Goal: Task Accomplishment & Management: Use online tool/utility

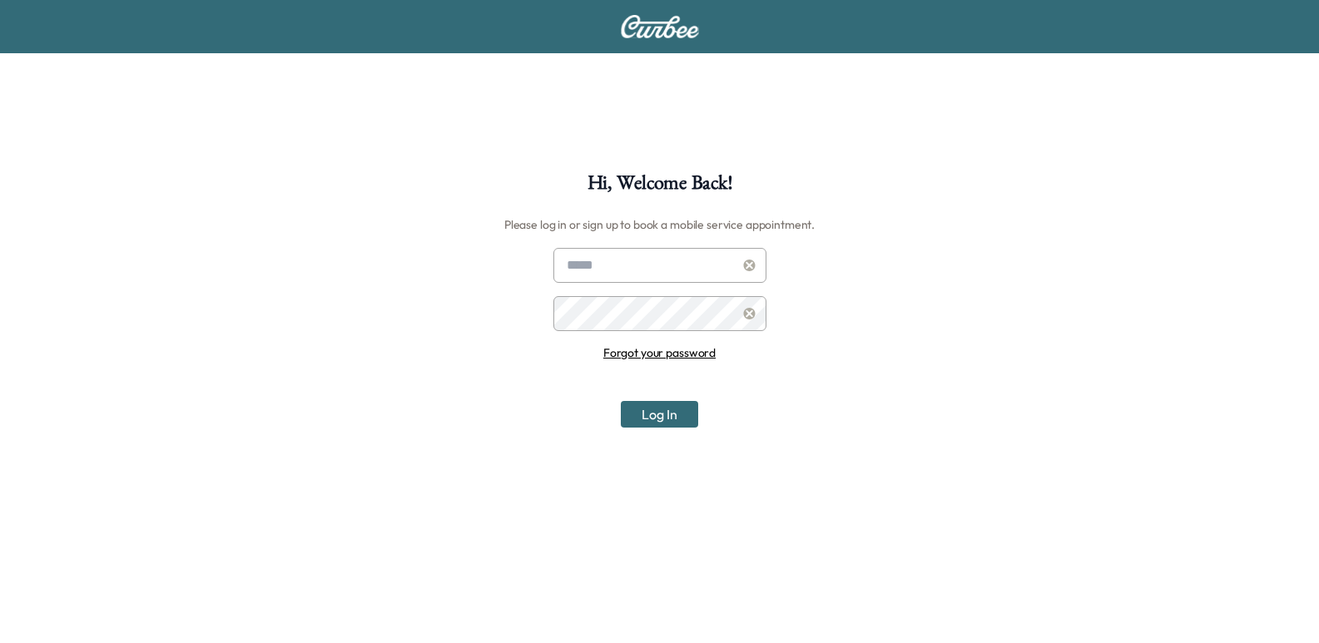
type input "**********"
click at [615, 420] on div "Log In" at bounding box center [660, 414] width 213 height 27
click at [618, 420] on div "Log In" at bounding box center [660, 414] width 213 height 27
click at [649, 413] on button "Log In" at bounding box center [659, 414] width 77 height 27
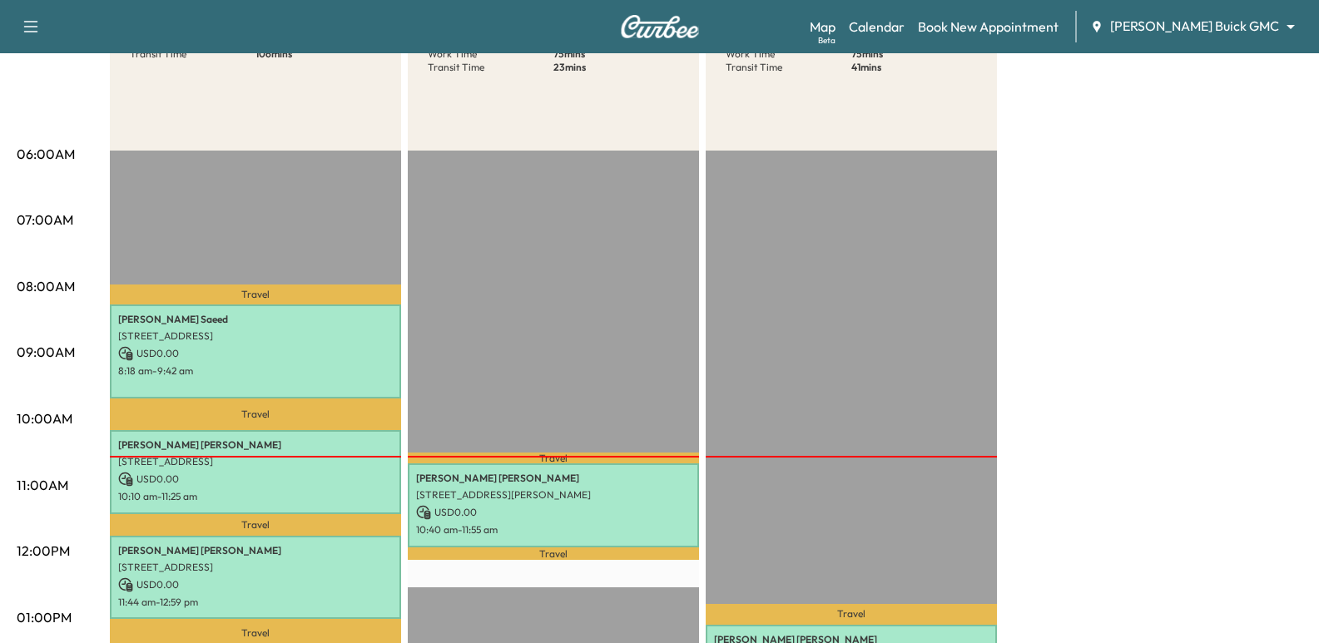
scroll to position [83, 0]
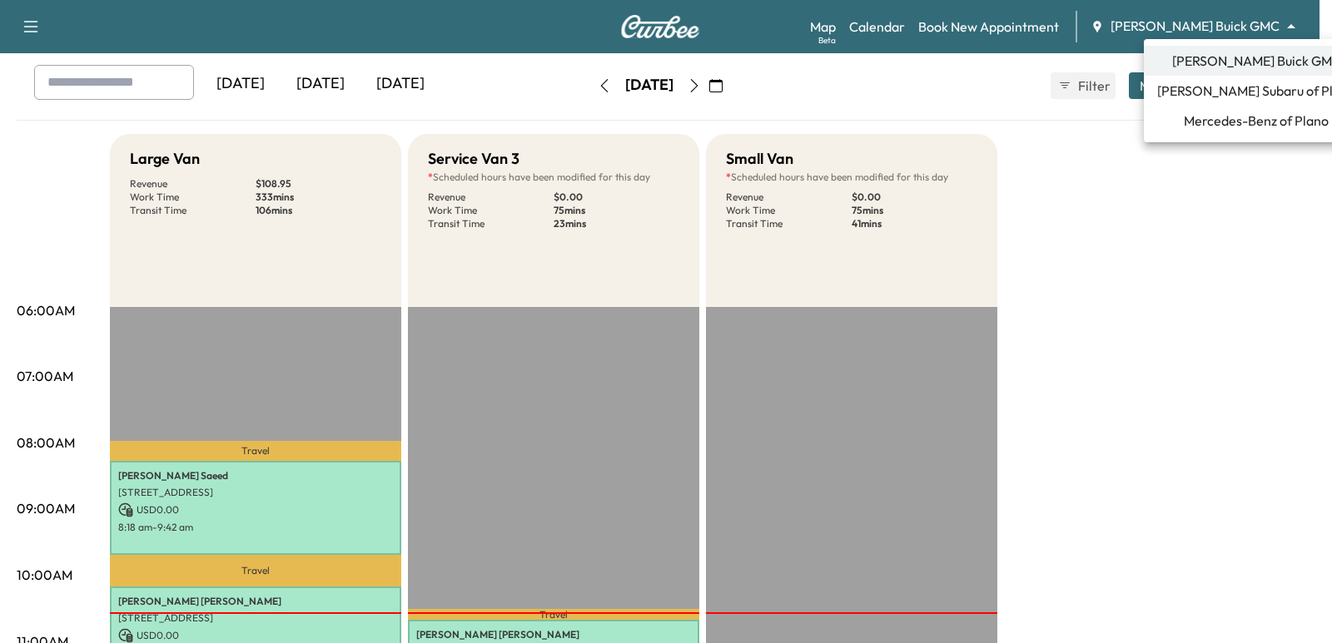
click at [1205, 18] on body "Support Log Out Map Beta Calendar Book New Appointment [PERSON_NAME] Buick GMC …" at bounding box center [666, 238] width 1332 height 643
click at [1217, 122] on span "Mercedes-Benz of Plano" at bounding box center [1256, 121] width 145 height 20
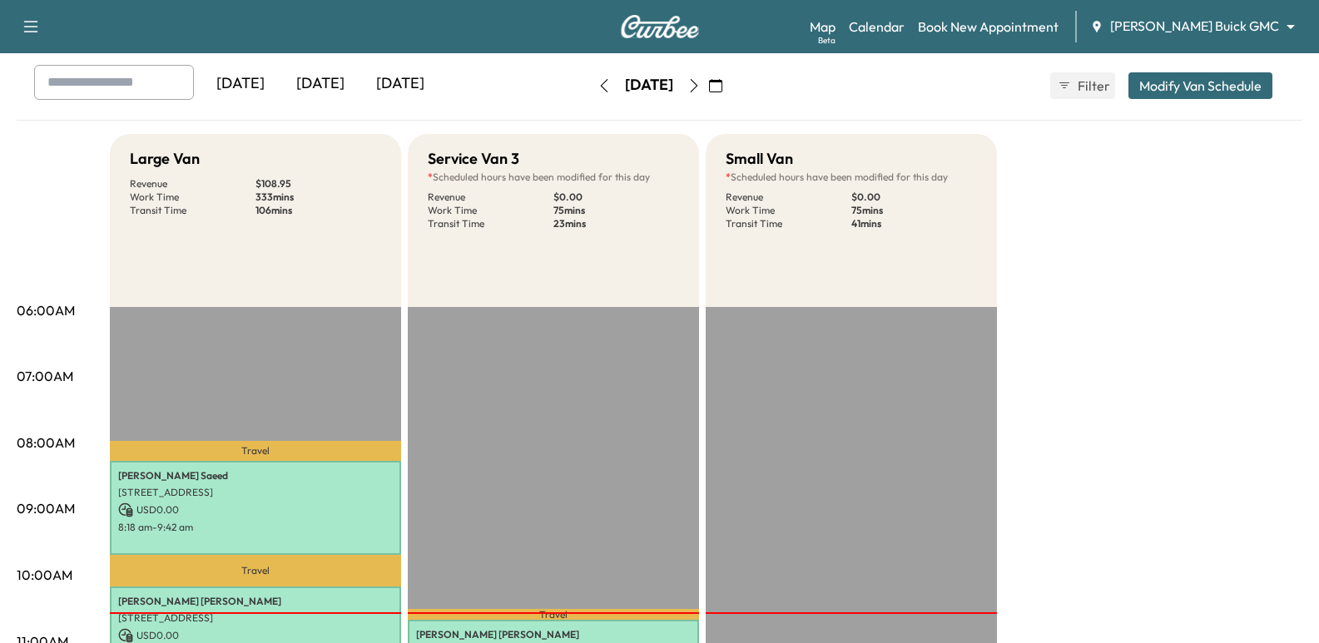
scroll to position [0, 0]
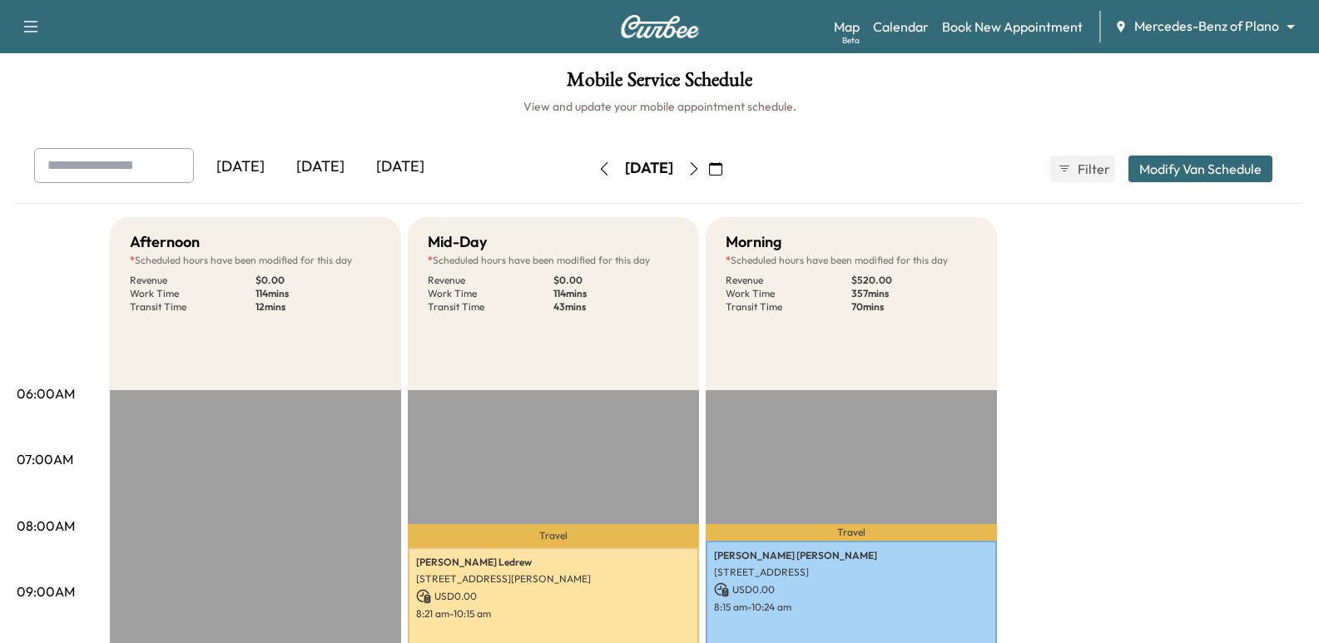
click at [76, 156] on input "text" at bounding box center [114, 165] width 160 height 35
click at [156, 174] on input "**********" at bounding box center [114, 165] width 160 height 35
type input "**********"
click at [701, 171] on icon "button" at bounding box center [694, 168] width 13 height 13
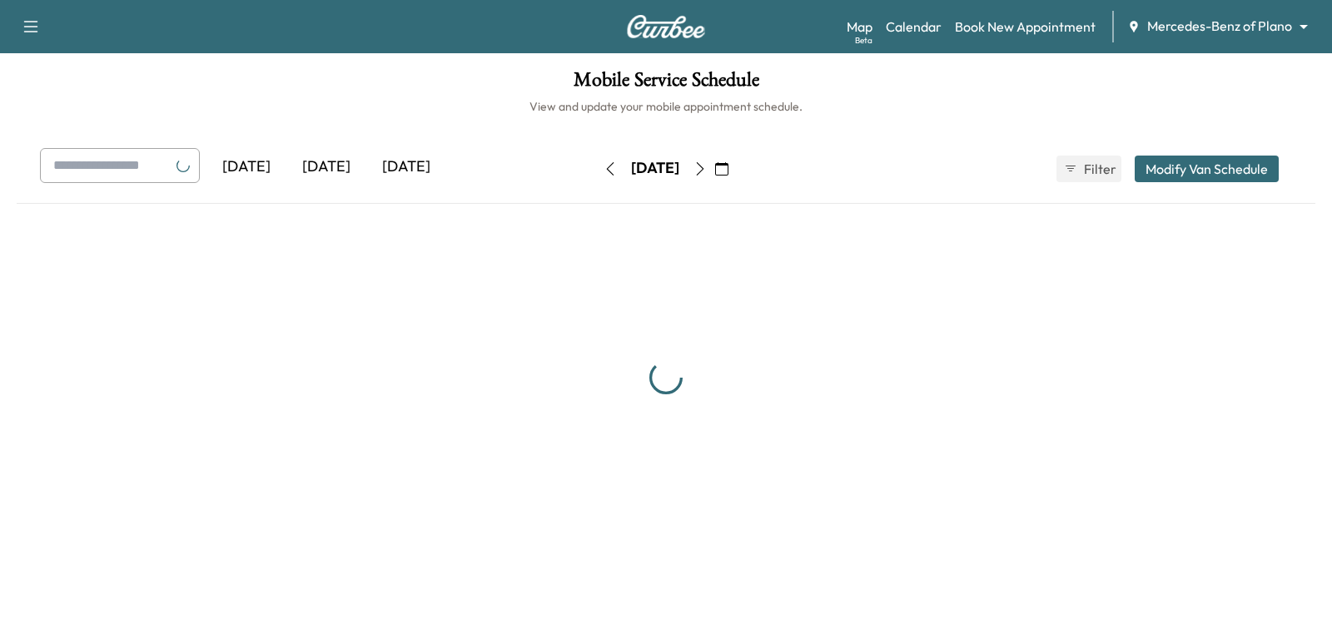
click at [154, 169] on input "text" at bounding box center [120, 165] width 160 height 35
paste input "**********"
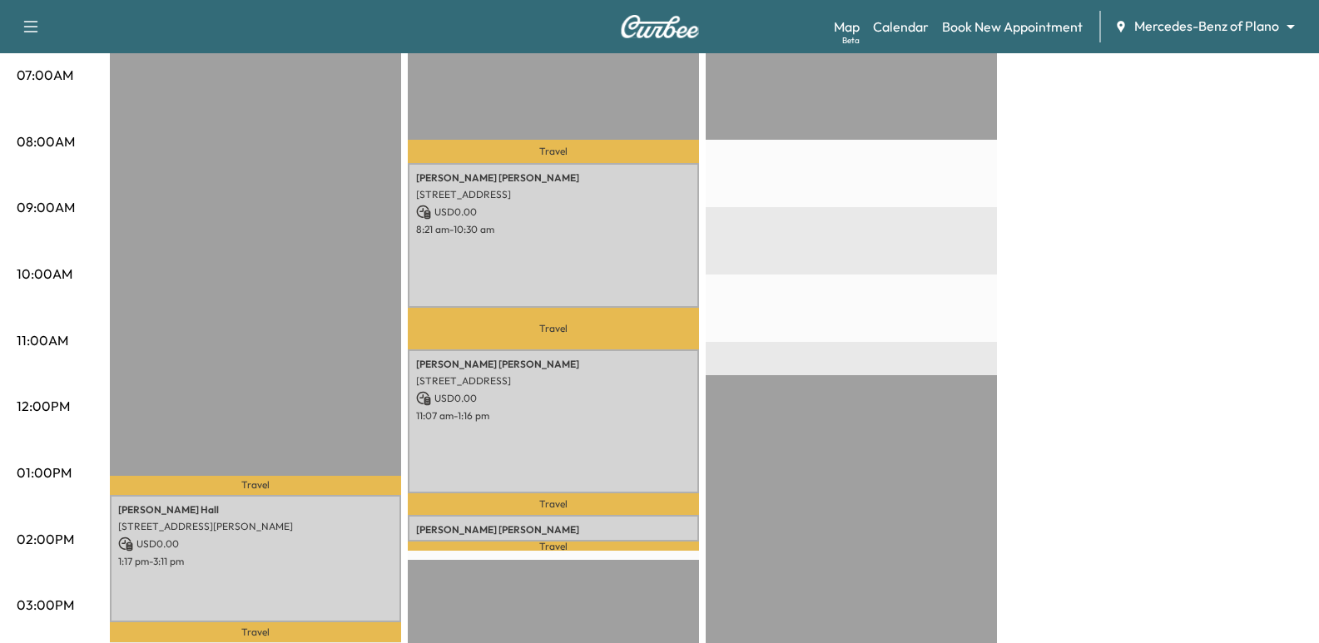
scroll to position [416, 0]
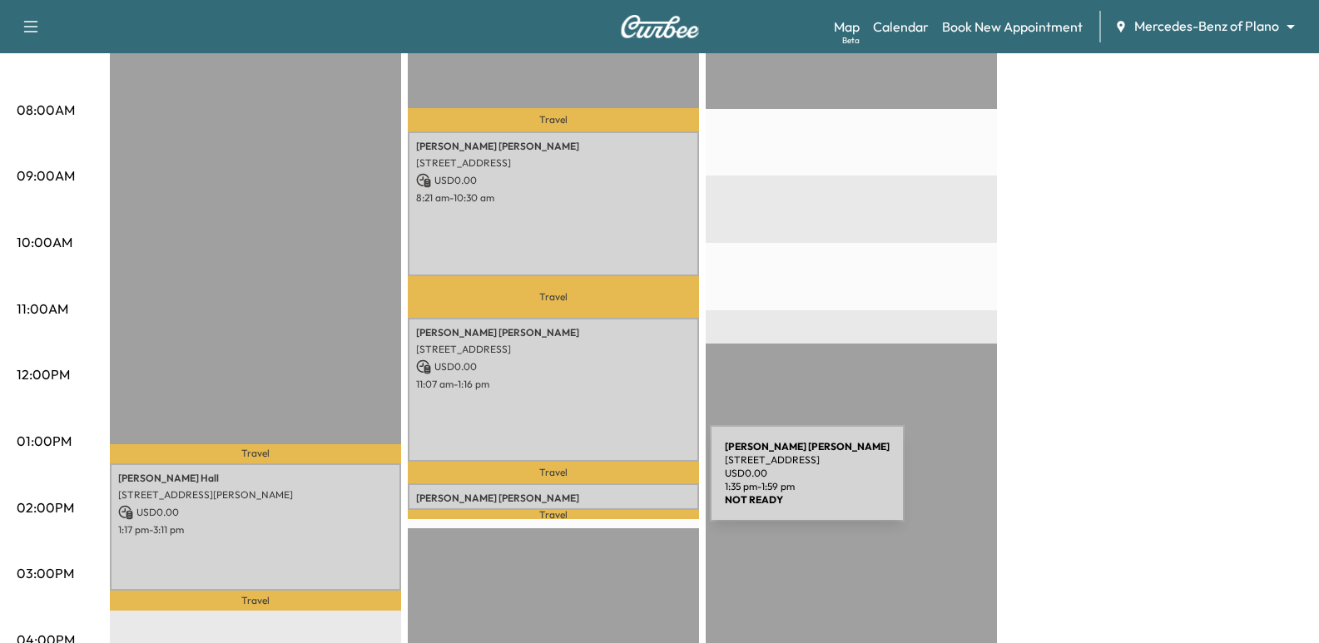
type input "**********"
click at [585, 484] on div "[PERSON_NAME] [STREET_ADDRESS] USD 0.00 1:35 pm - 1:59 pm" at bounding box center [553, 497] width 291 height 27
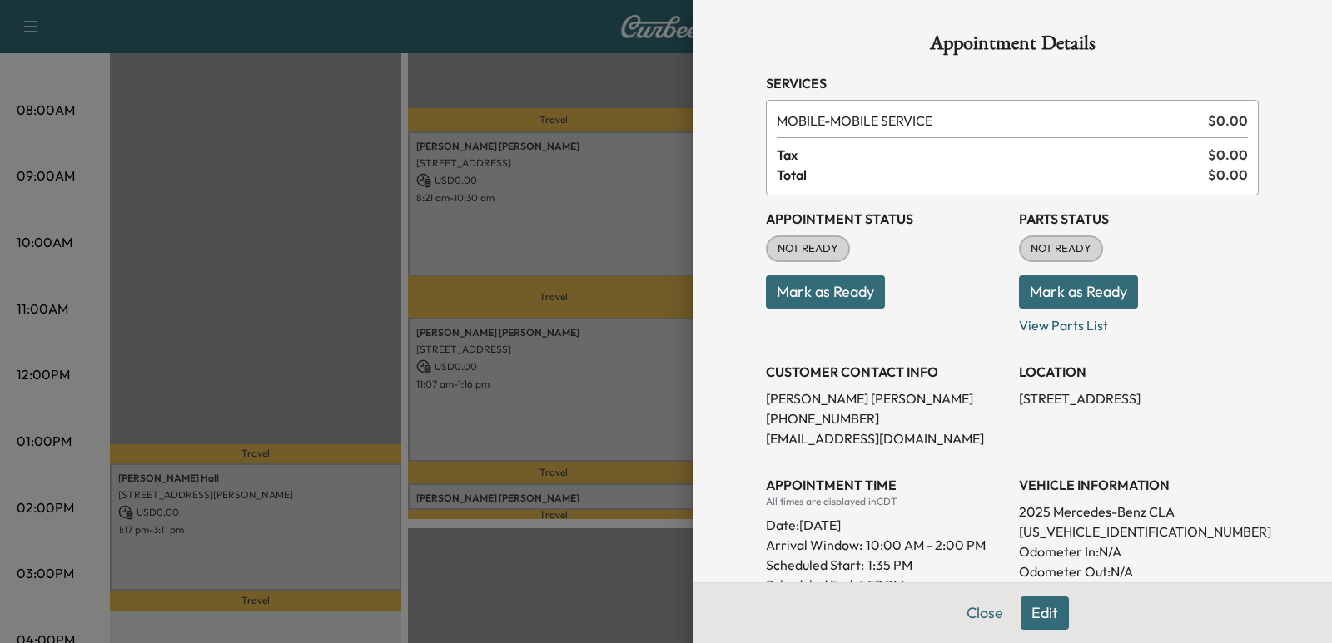
click at [356, 229] on div at bounding box center [666, 321] width 1332 height 643
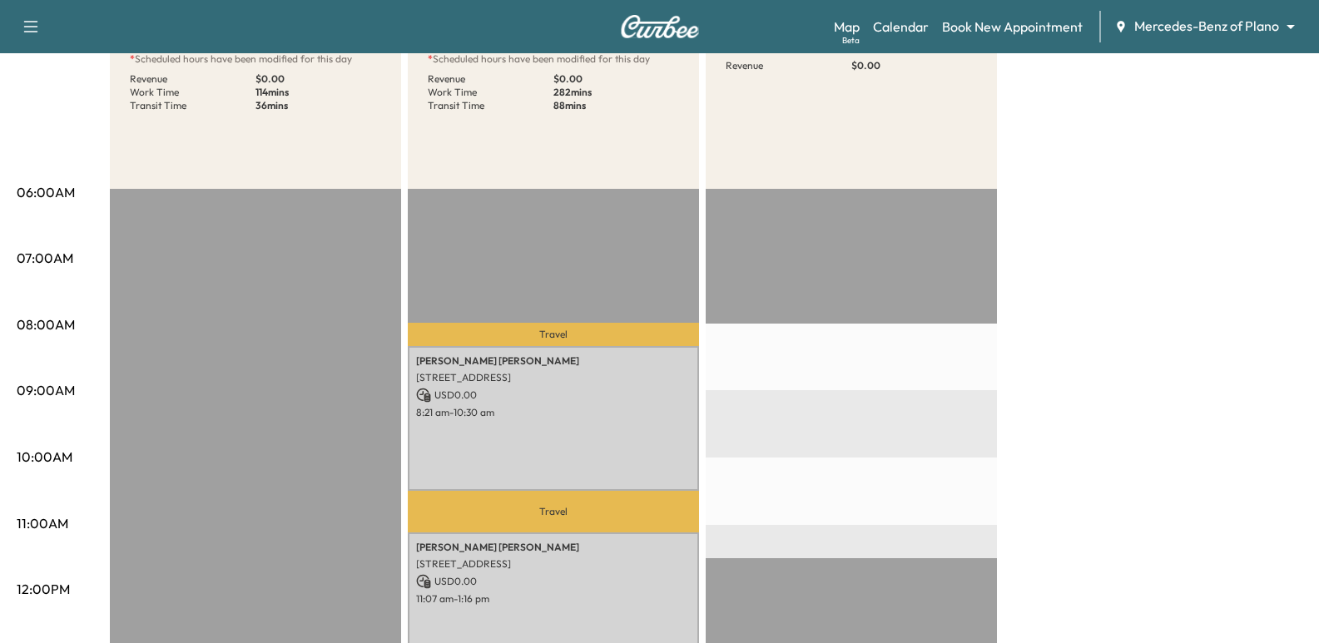
scroll to position [0, 0]
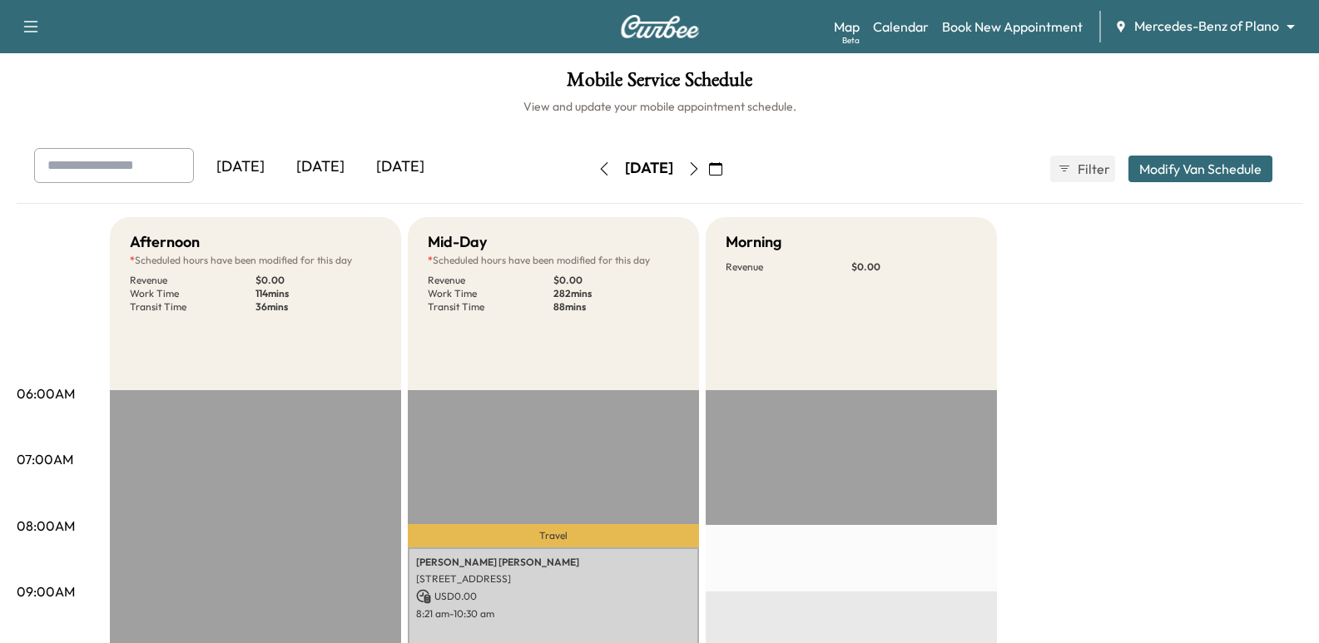
click at [708, 172] on button "button" at bounding box center [694, 169] width 28 height 27
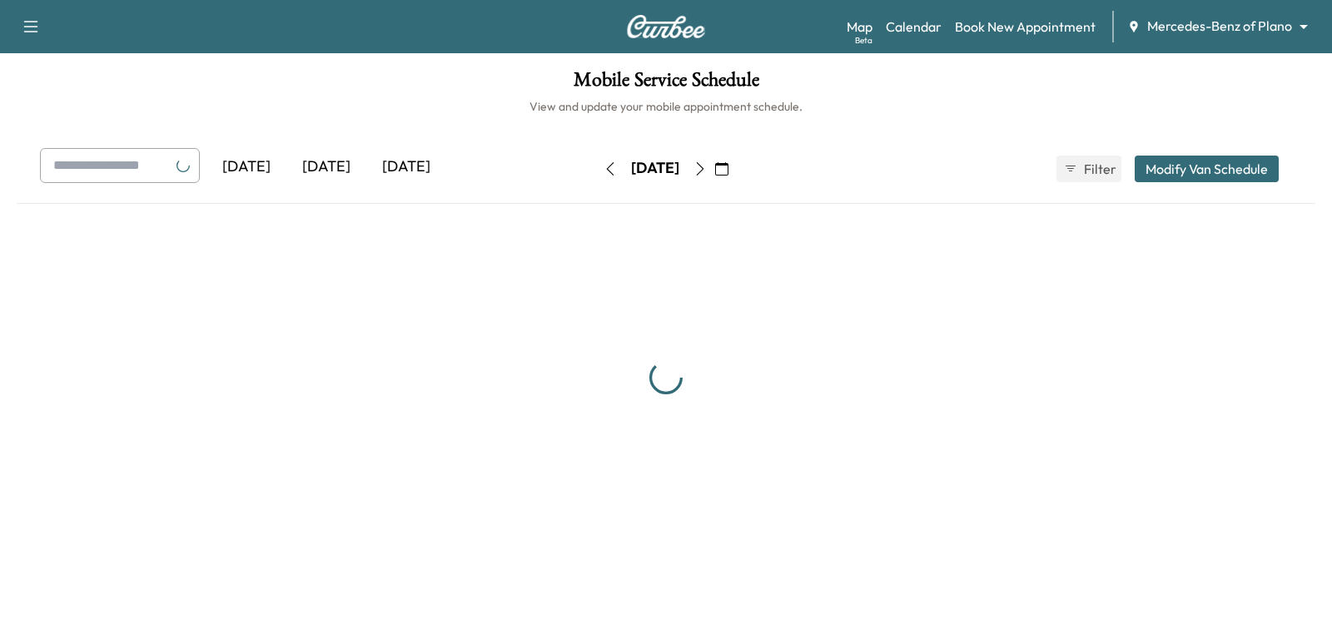
click at [728, 164] on icon "button" at bounding box center [721, 168] width 13 height 13
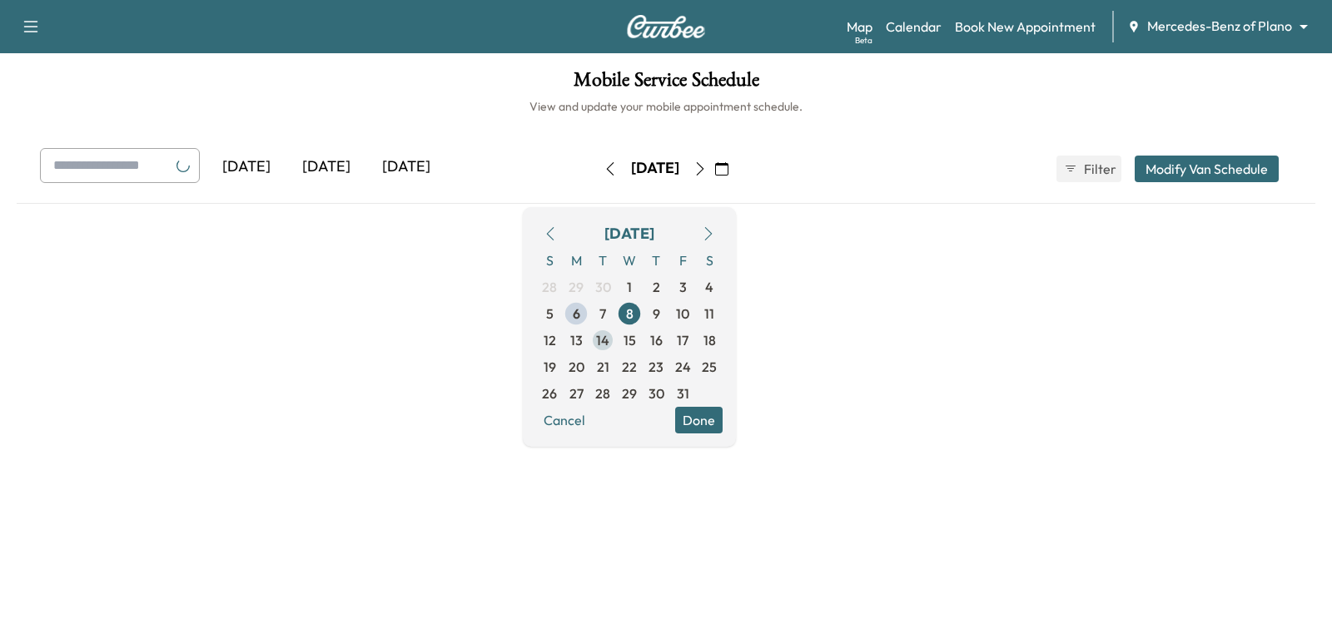
click at [609, 343] on span "14" at bounding box center [602, 340] width 13 height 20
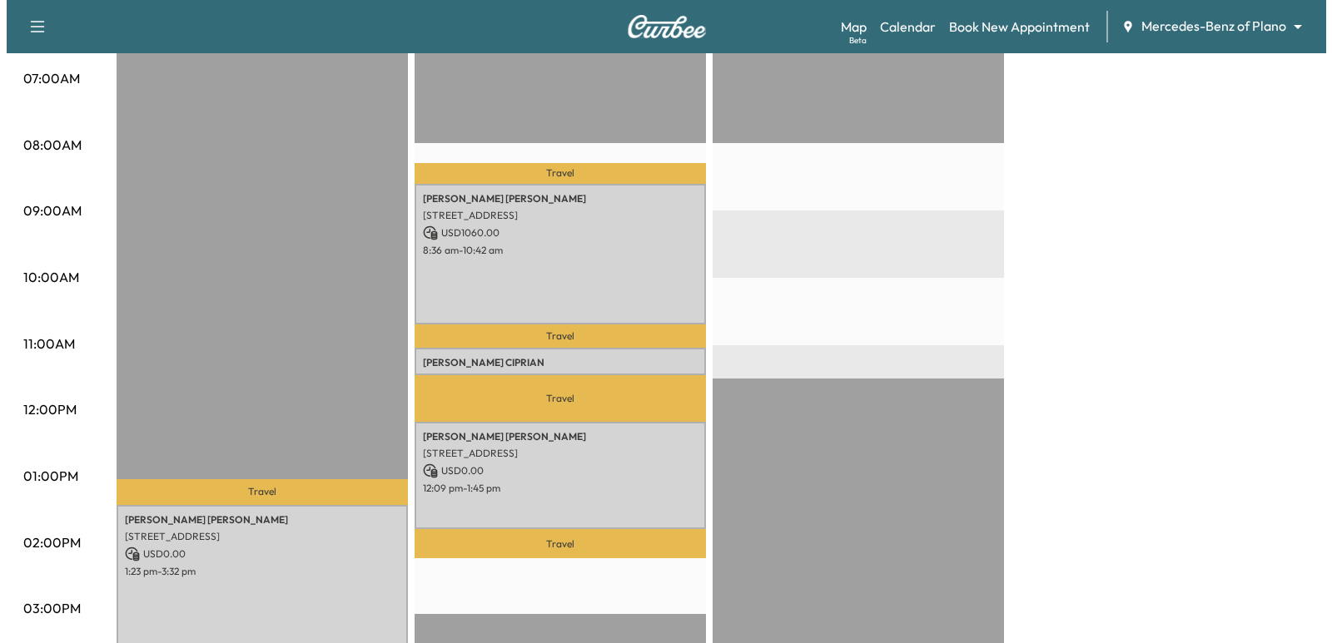
scroll to position [333, 0]
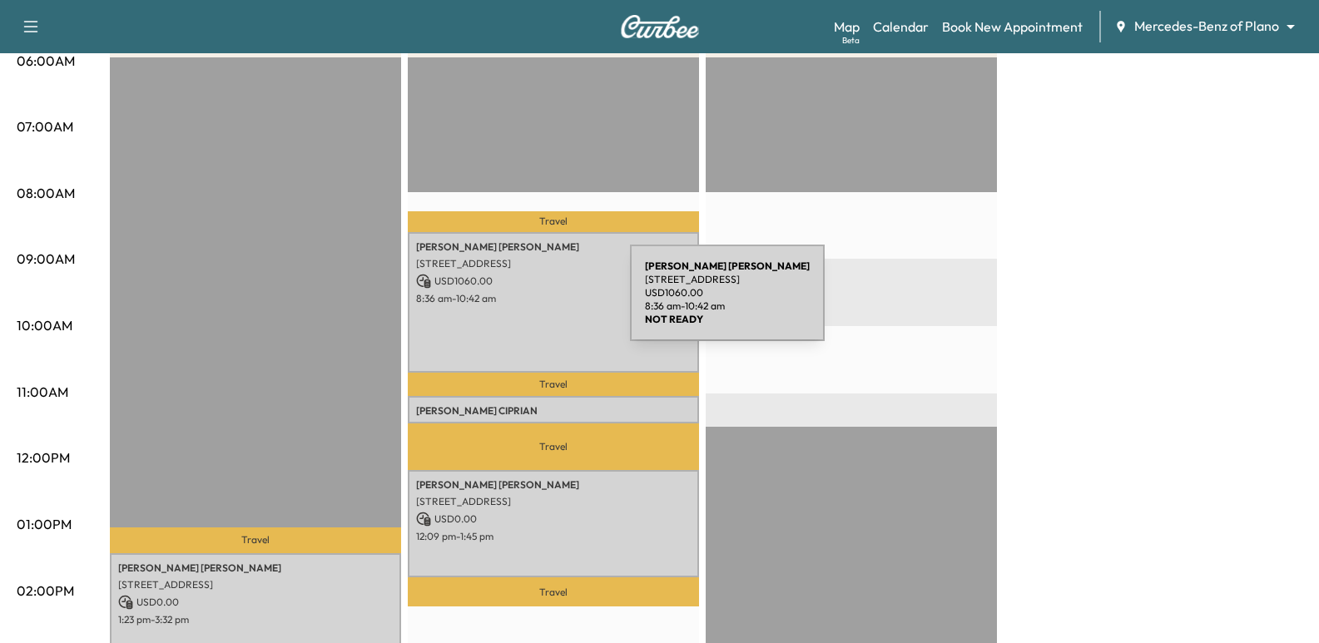
click at [505, 303] on p "8:36 am - 10:42 am" at bounding box center [553, 298] width 275 height 13
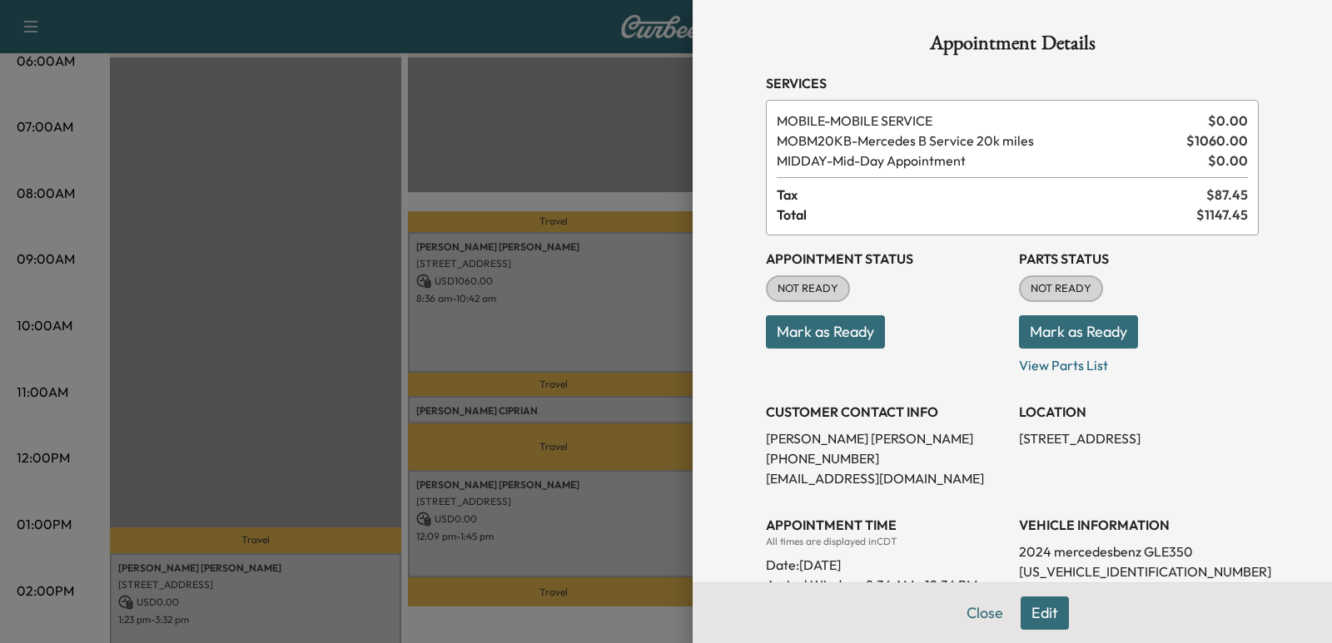
click at [545, 150] on div at bounding box center [666, 321] width 1332 height 643
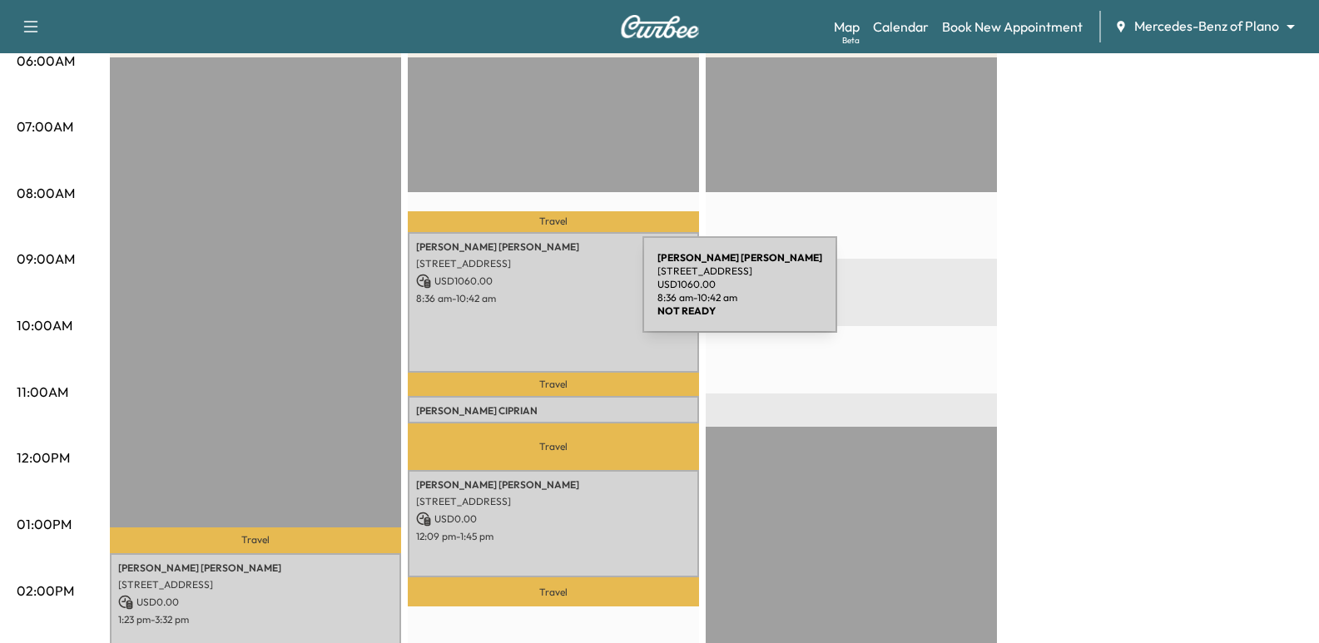
click at [518, 295] on p "8:36 am - 10:42 am" at bounding box center [553, 298] width 275 height 13
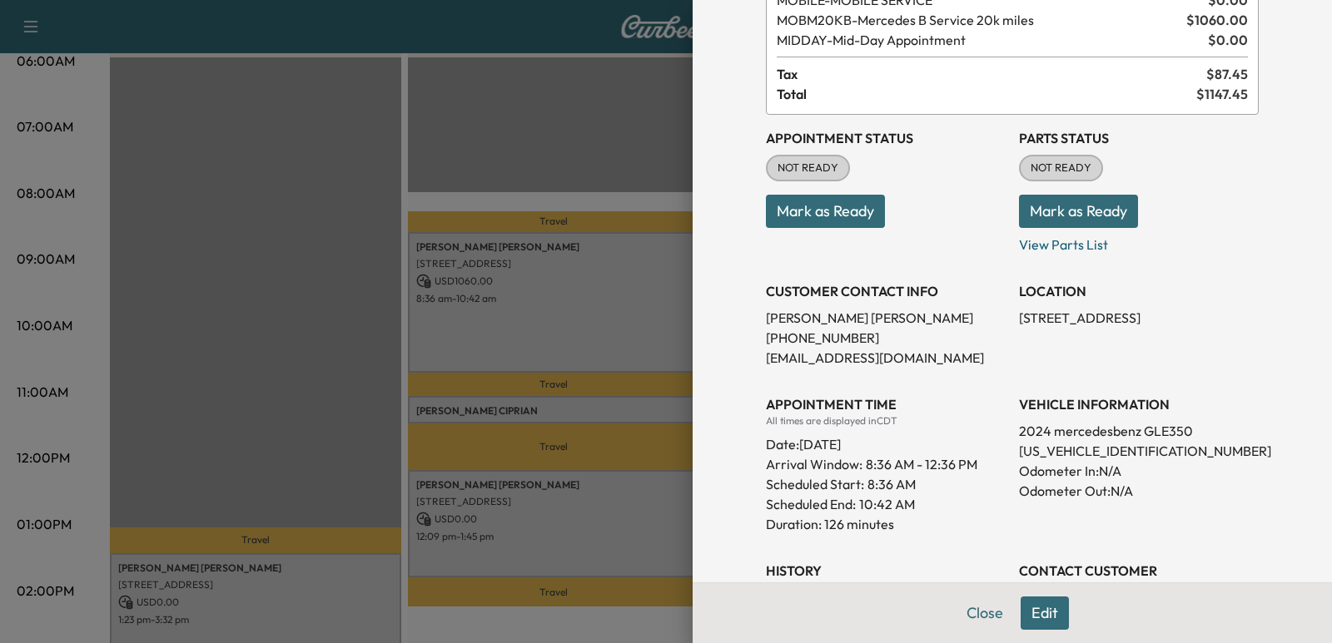
scroll to position [166, 0]
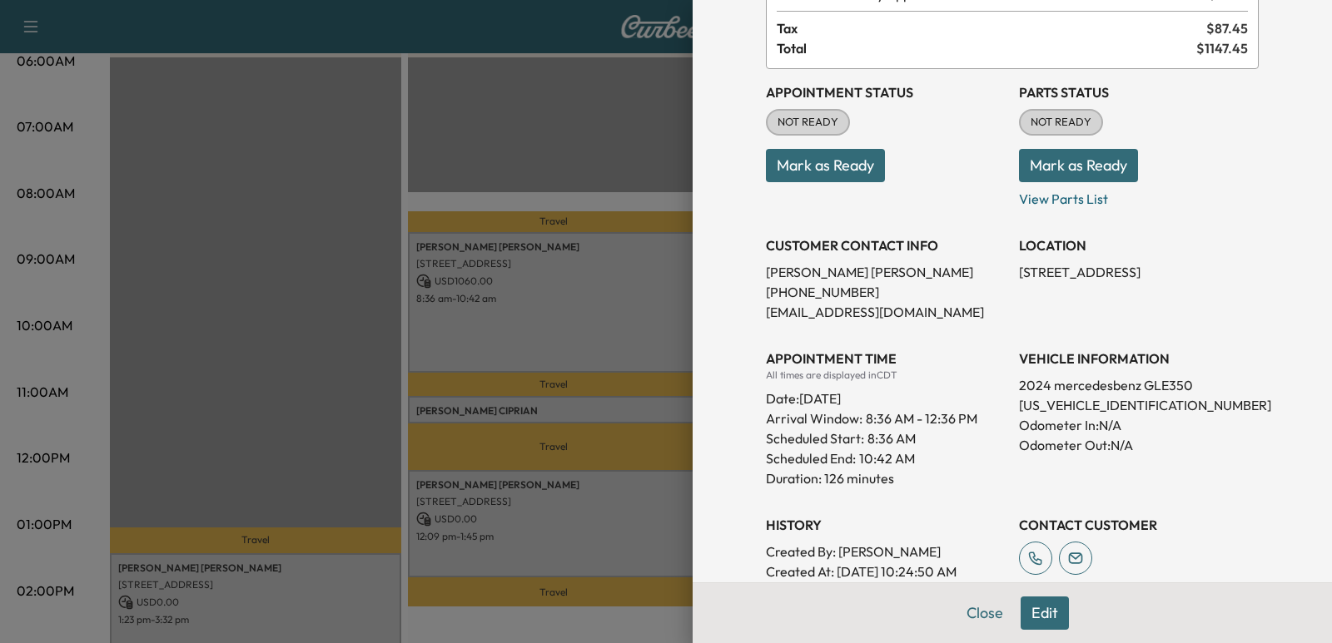
click at [953, 375] on div "All times are displayed in CDT" at bounding box center [886, 375] width 240 height 13
click at [933, 439] on div "Scheduled Start: 8:36 AM" at bounding box center [886, 439] width 240 height 20
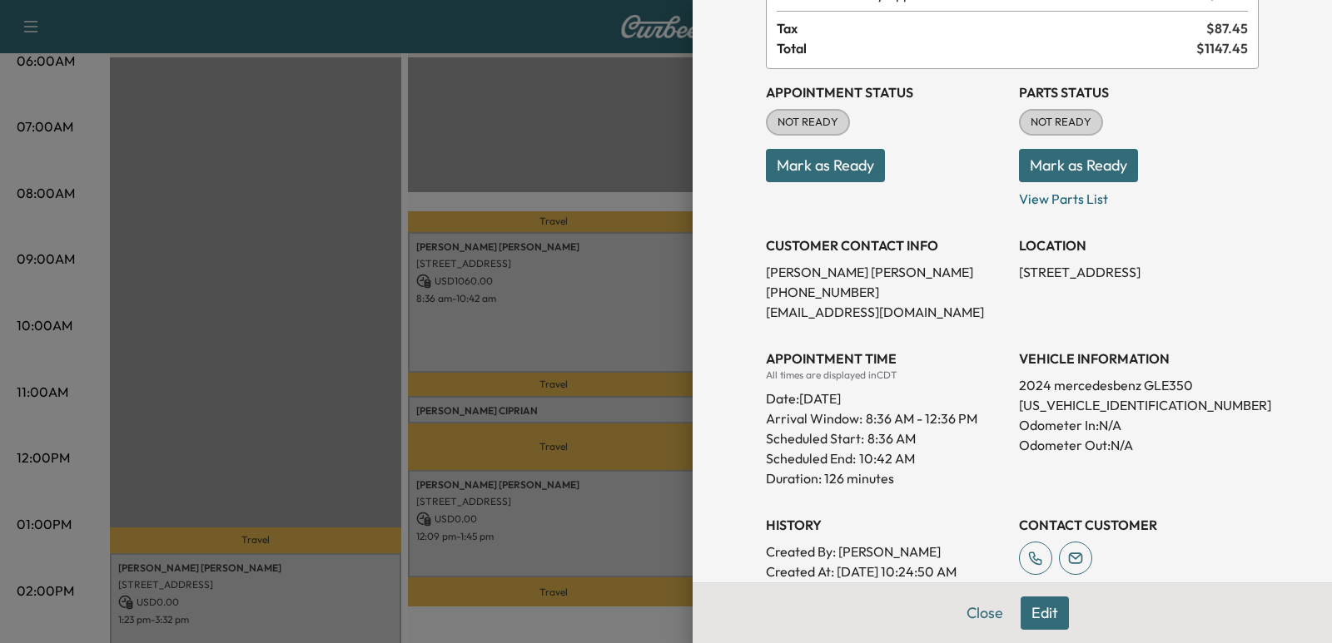
click at [932, 440] on div "Scheduled Start: 8:36 AM" at bounding box center [886, 439] width 240 height 20
click at [936, 405] on div "Date: [DATE]" at bounding box center [886, 395] width 240 height 27
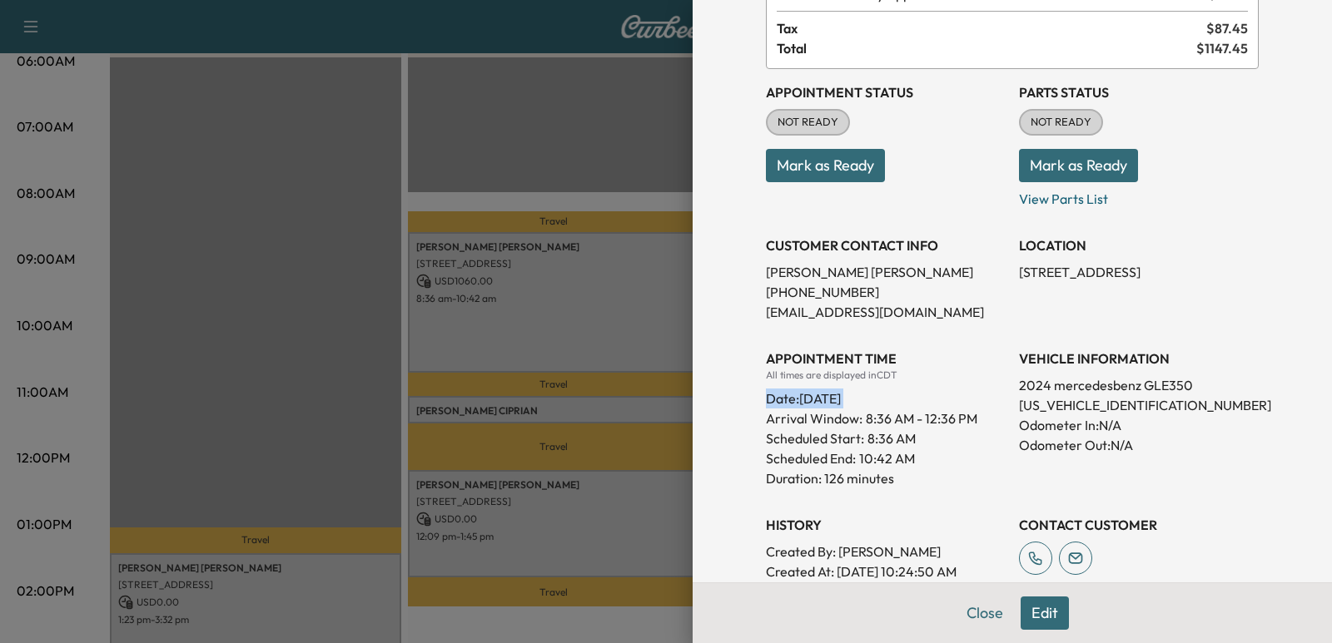
click at [936, 405] on div "Date: [DATE]" at bounding box center [886, 395] width 240 height 27
click at [936, 428] on span "8:36 AM - 12:36 PM" at bounding box center [922, 419] width 112 height 20
click at [941, 460] on div "Scheduled End: 10:42 AM" at bounding box center [886, 459] width 240 height 20
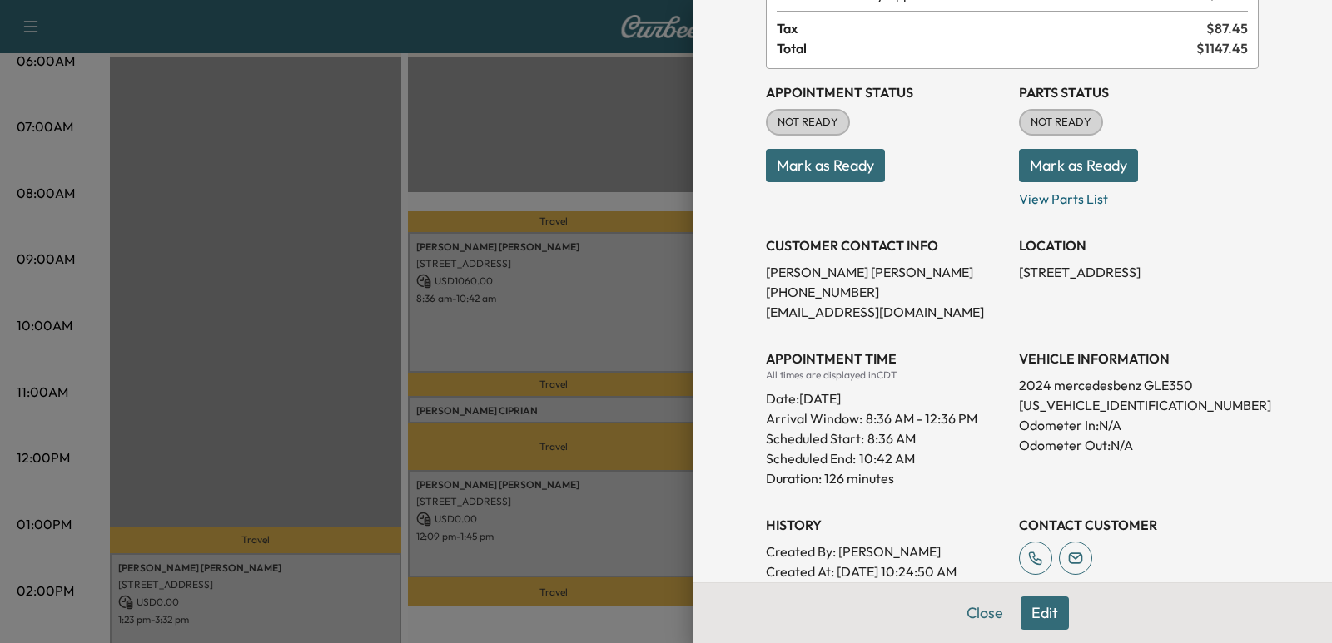
click at [940, 378] on div "All times are displayed in CDT" at bounding box center [886, 375] width 240 height 13
click at [948, 431] on div "Scheduled Start: 8:36 AM" at bounding box center [886, 439] width 240 height 20
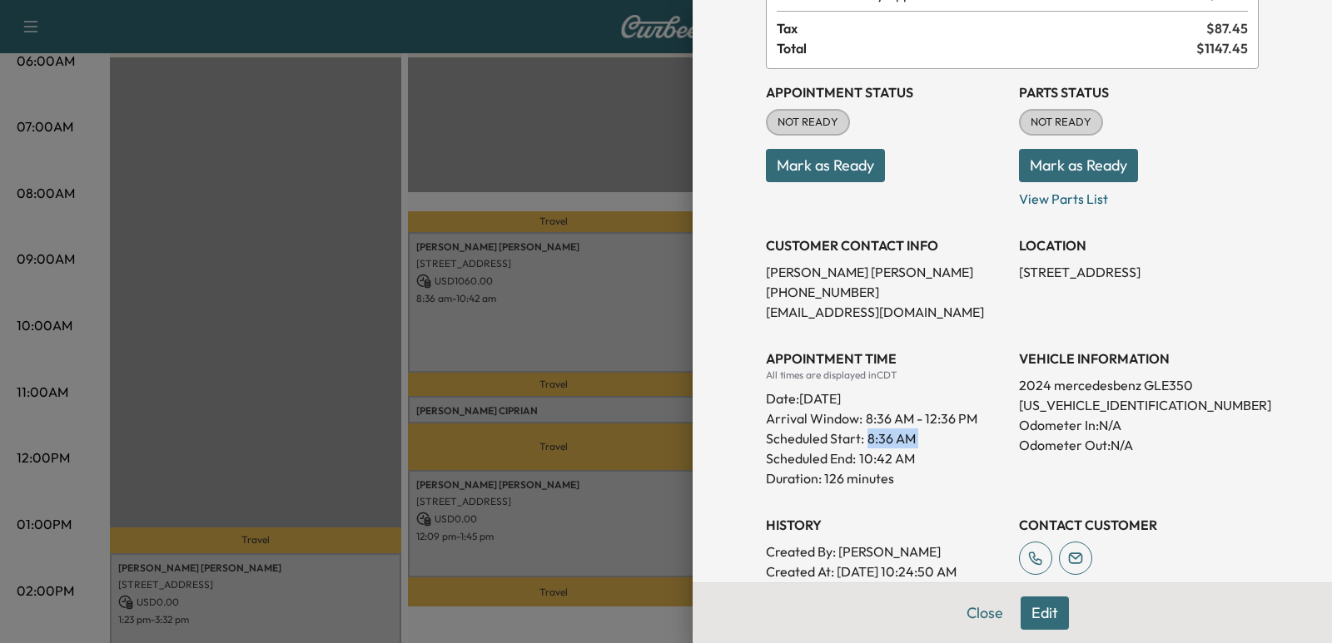
click at [948, 431] on div "Scheduled Start: 8:36 AM" at bounding box center [886, 439] width 240 height 20
click at [946, 452] on div "Scheduled End: 10:42 AM" at bounding box center [886, 459] width 240 height 20
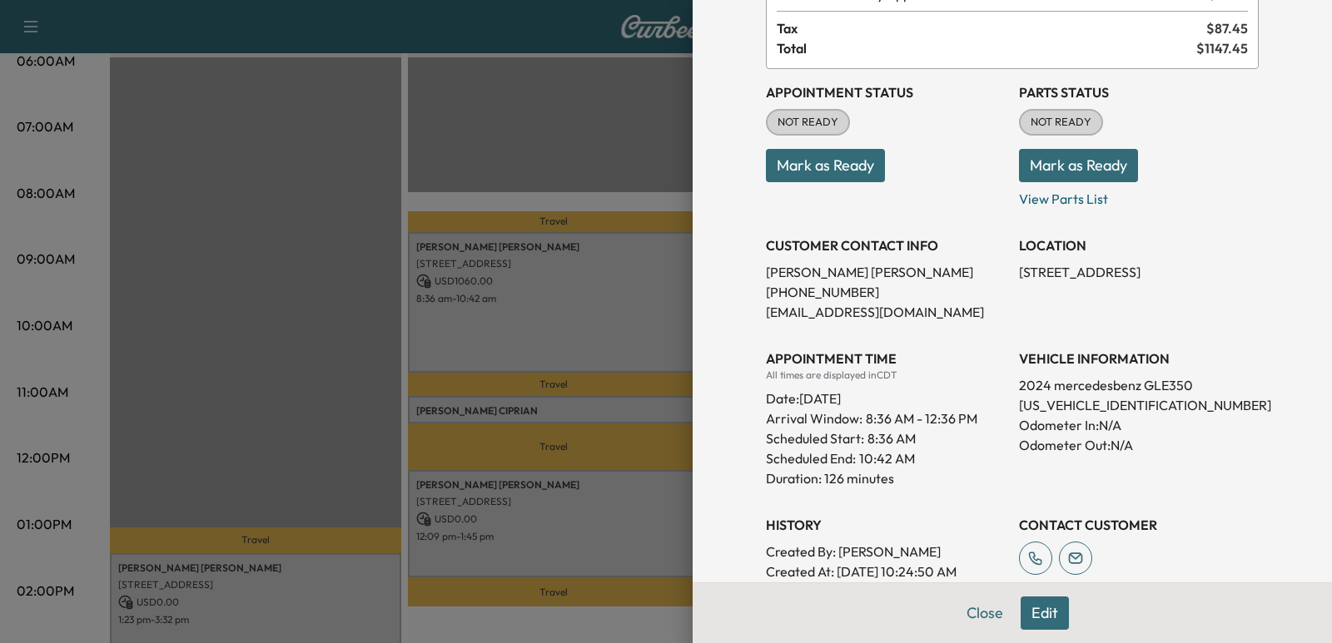
click at [946, 433] on div "Scheduled Start: 8:36 AM" at bounding box center [886, 439] width 240 height 20
click at [930, 350] on h3 "APPOINTMENT TIME" at bounding box center [886, 359] width 240 height 20
click at [934, 370] on div "All times are displayed in CDT" at bounding box center [886, 375] width 240 height 13
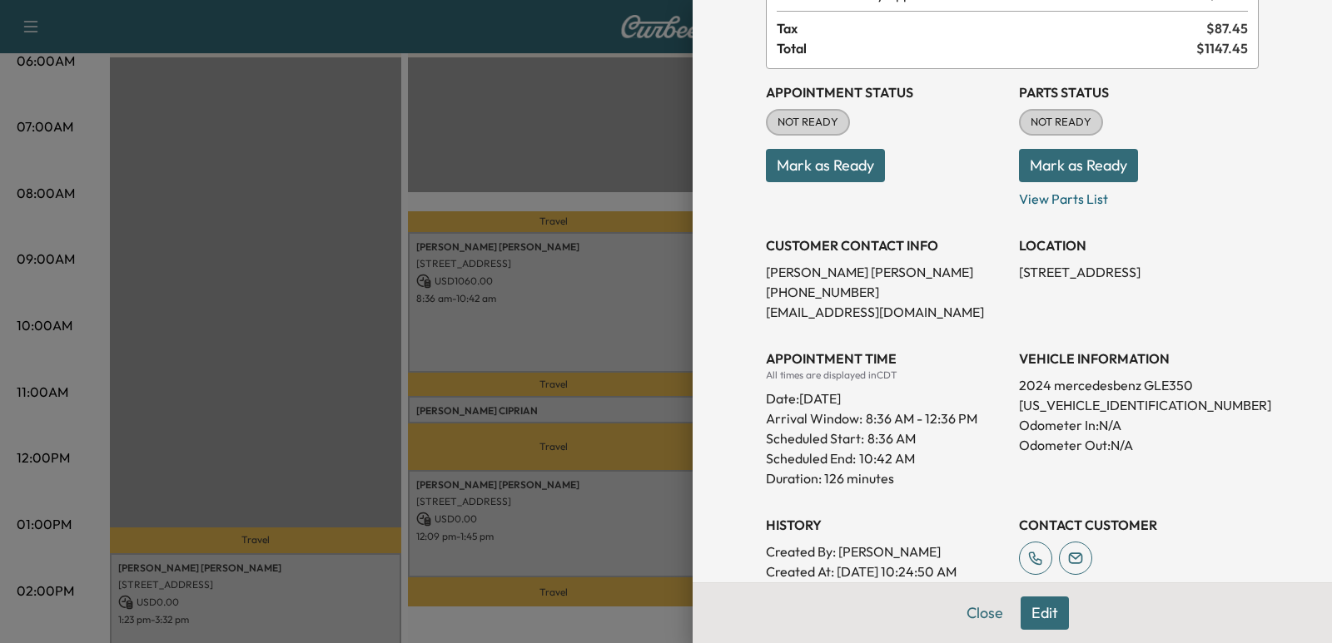
click at [934, 370] on div "All times are displayed in CDT" at bounding box center [886, 375] width 240 height 13
click at [389, 166] on div at bounding box center [666, 321] width 1332 height 643
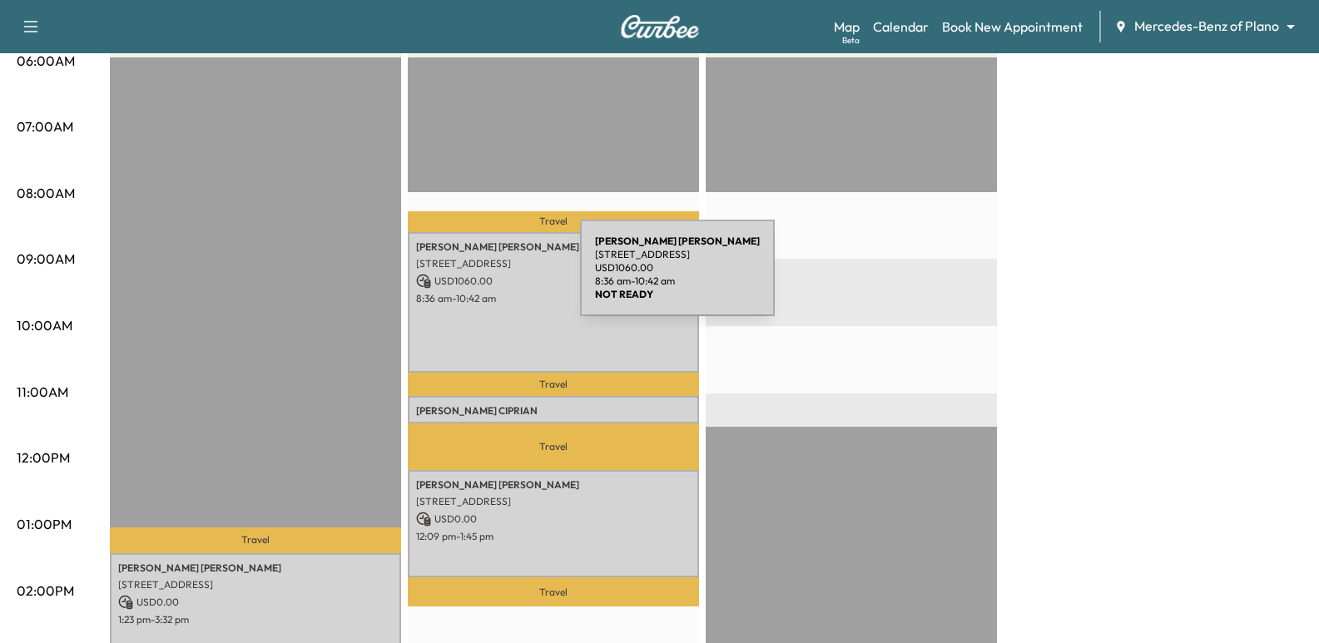
click at [455, 278] on p "USD 1060.00" at bounding box center [553, 281] width 275 height 15
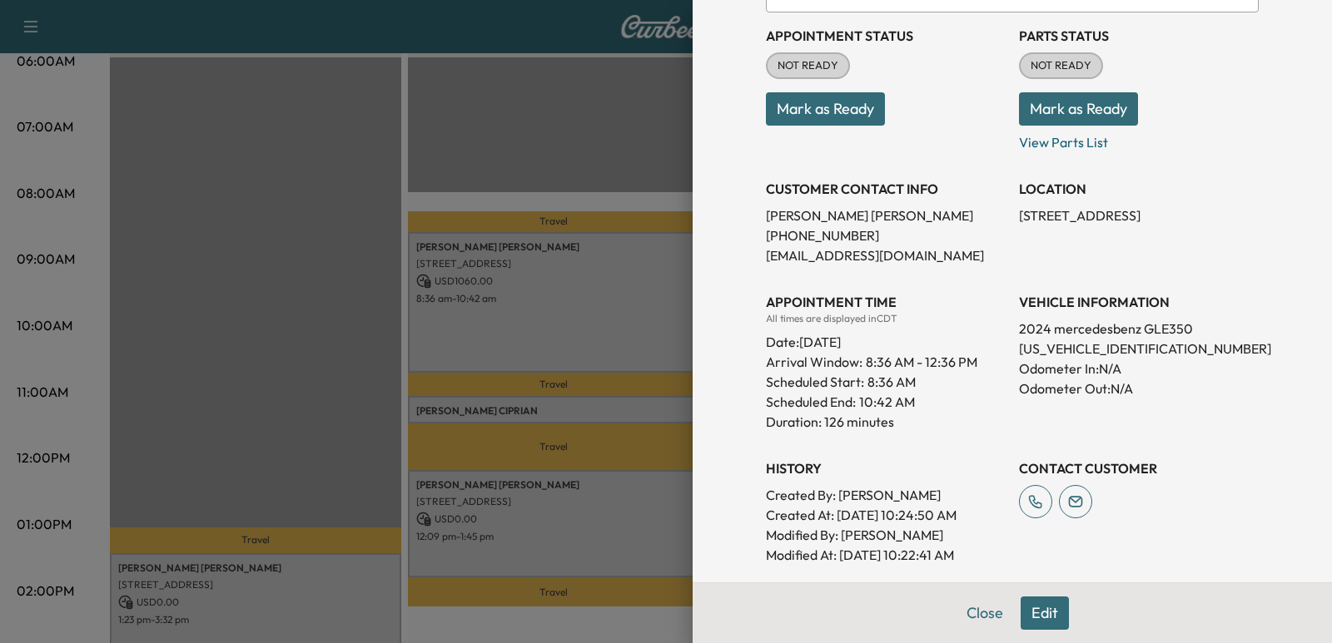
scroll to position [216, 0]
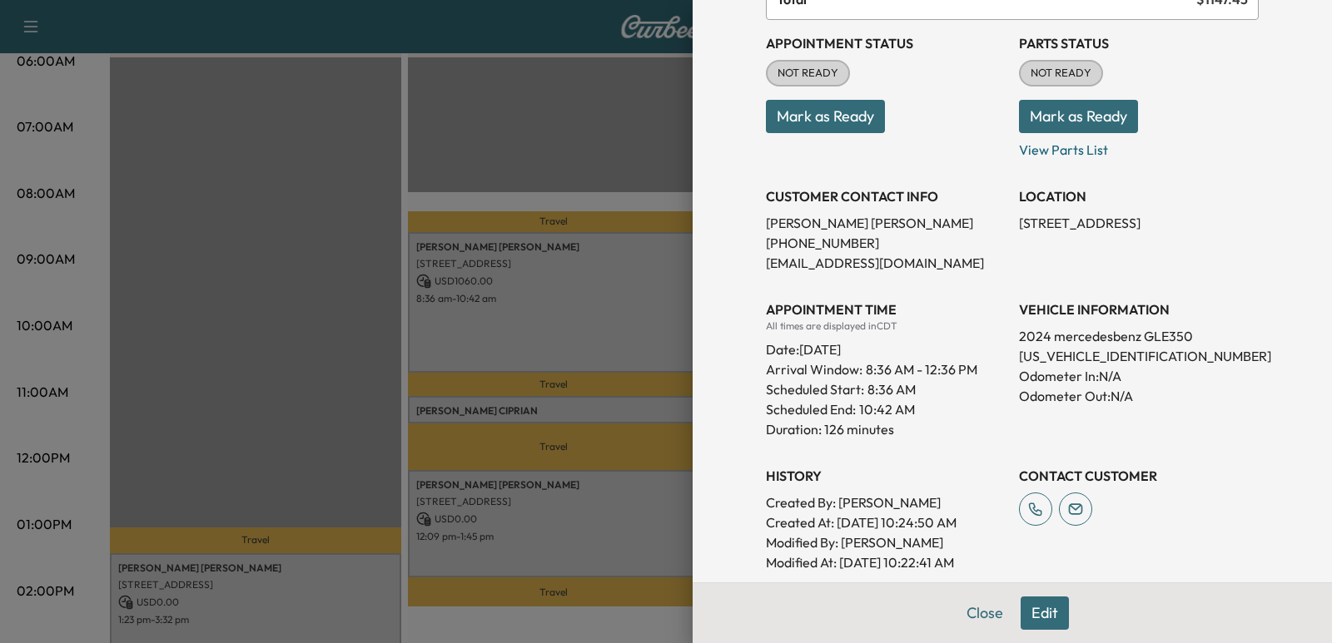
click at [370, 294] on div at bounding box center [666, 321] width 1332 height 643
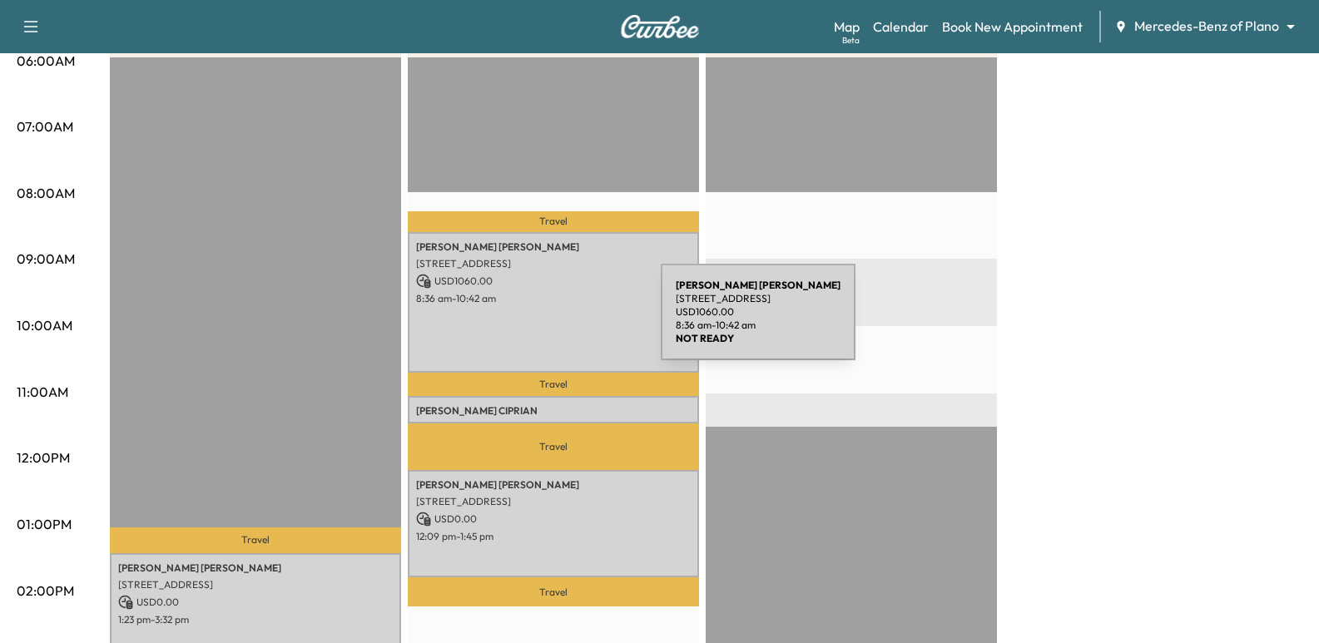
click at [543, 318] on div "[PERSON_NAME] [STREET_ADDRESS][PERSON_NAME] USD 1060.00 8:36 am - 10:42 am" at bounding box center [553, 303] width 291 height 142
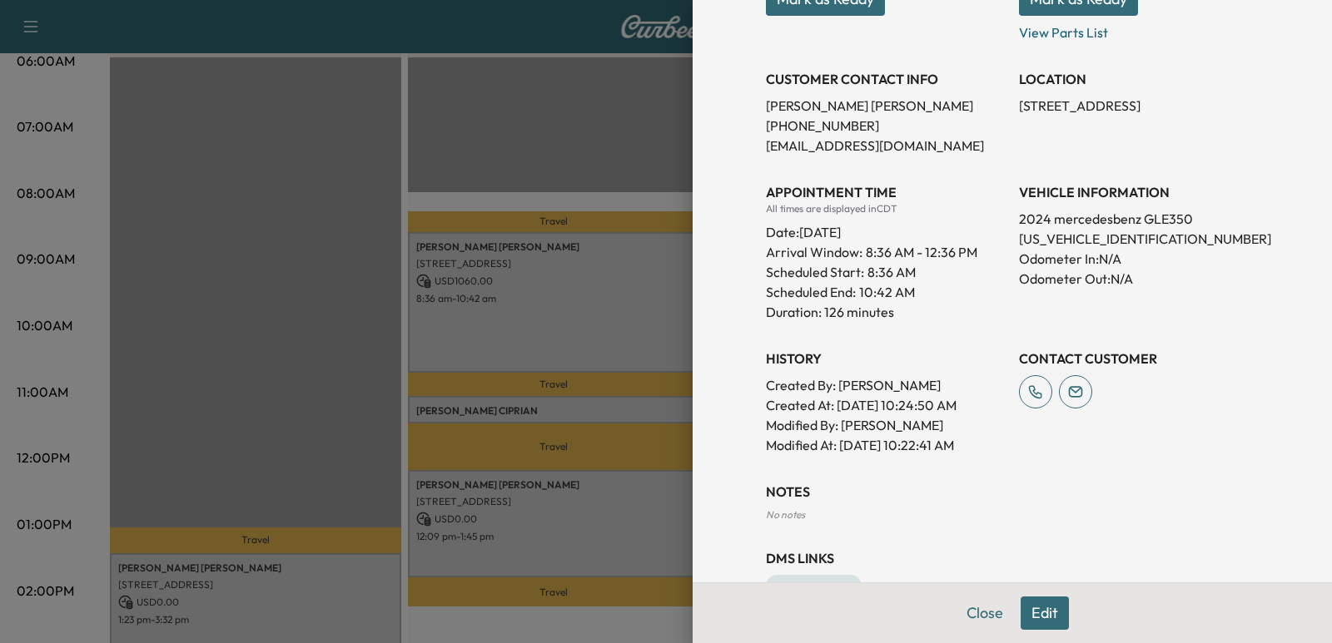
scroll to position [382, 0]
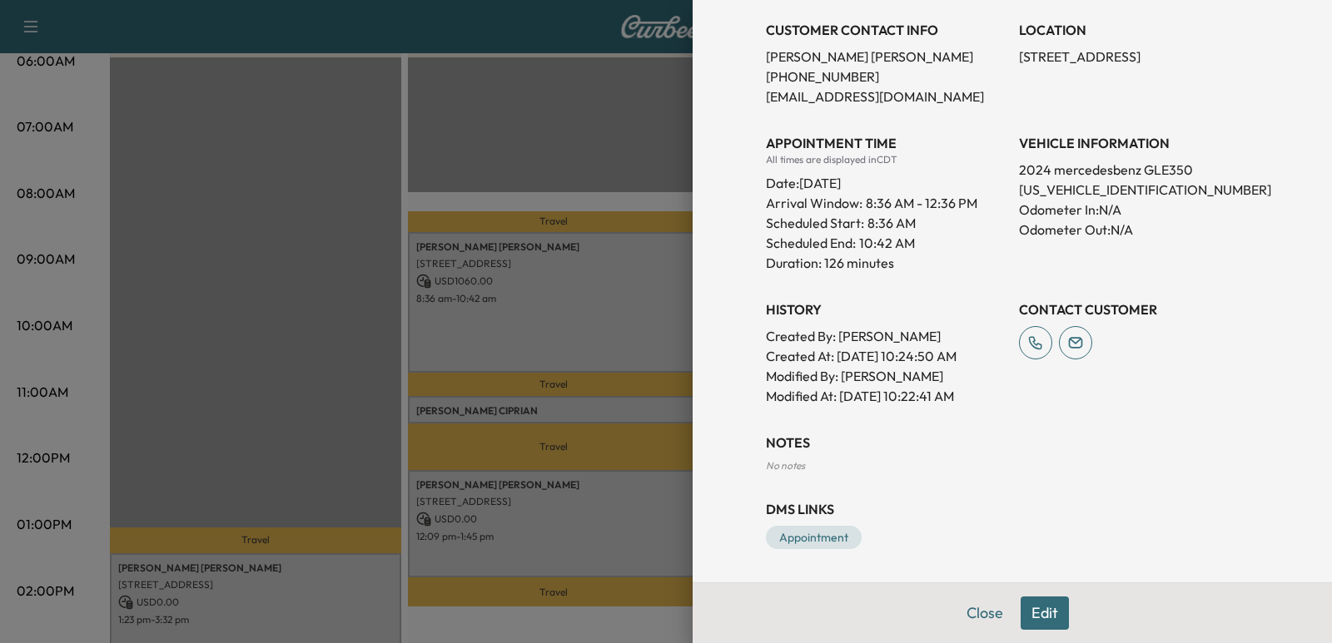
click at [1023, 447] on h3 "NOTES" at bounding box center [1012, 443] width 493 height 20
click at [972, 424] on div "Appointment Details Services MOBILE - MOBILE SERVICE $ 0.00 MOBM20KB - Mercedes…" at bounding box center [1012, 100] width 533 height 965
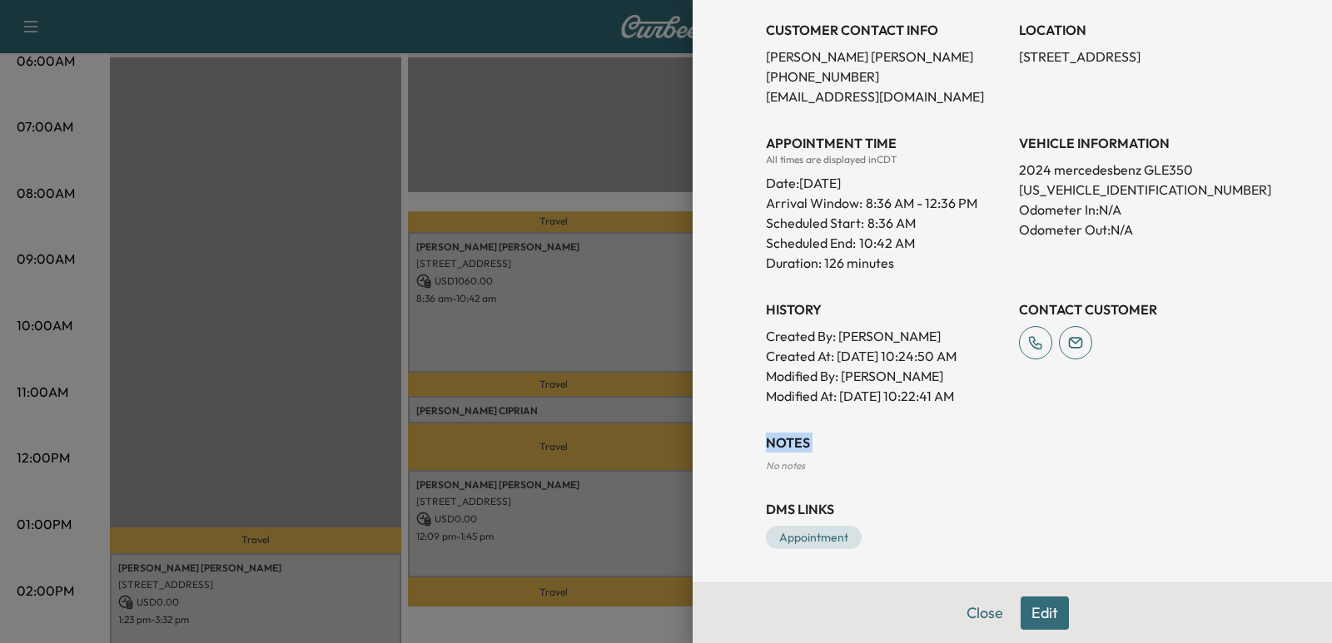
click at [972, 424] on div "Appointment Details Services MOBILE - MOBILE SERVICE $ 0.00 MOBM20KB - Mercedes…" at bounding box center [1012, 100] width 533 height 965
click at [941, 401] on p "Modified At : [DATE] 10:22:41 AM" at bounding box center [886, 396] width 240 height 20
click at [882, 319] on h3 "History" at bounding box center [886, 310] width 240 height 20
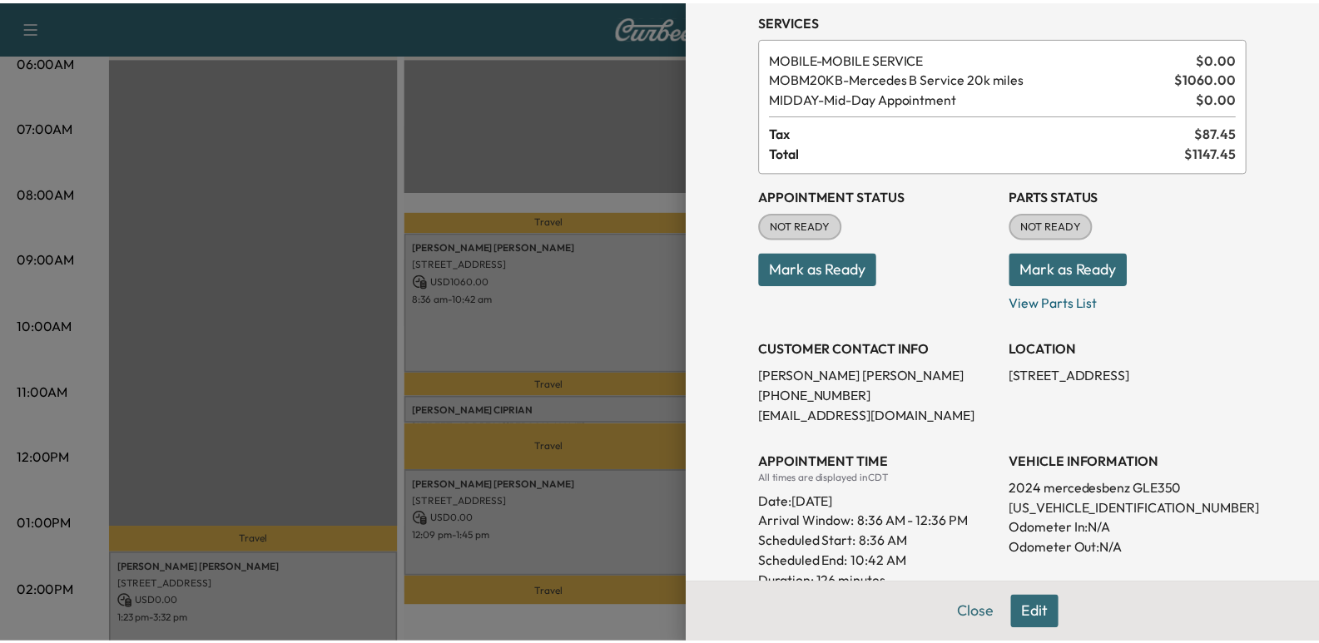
scroll to position [49, 0]
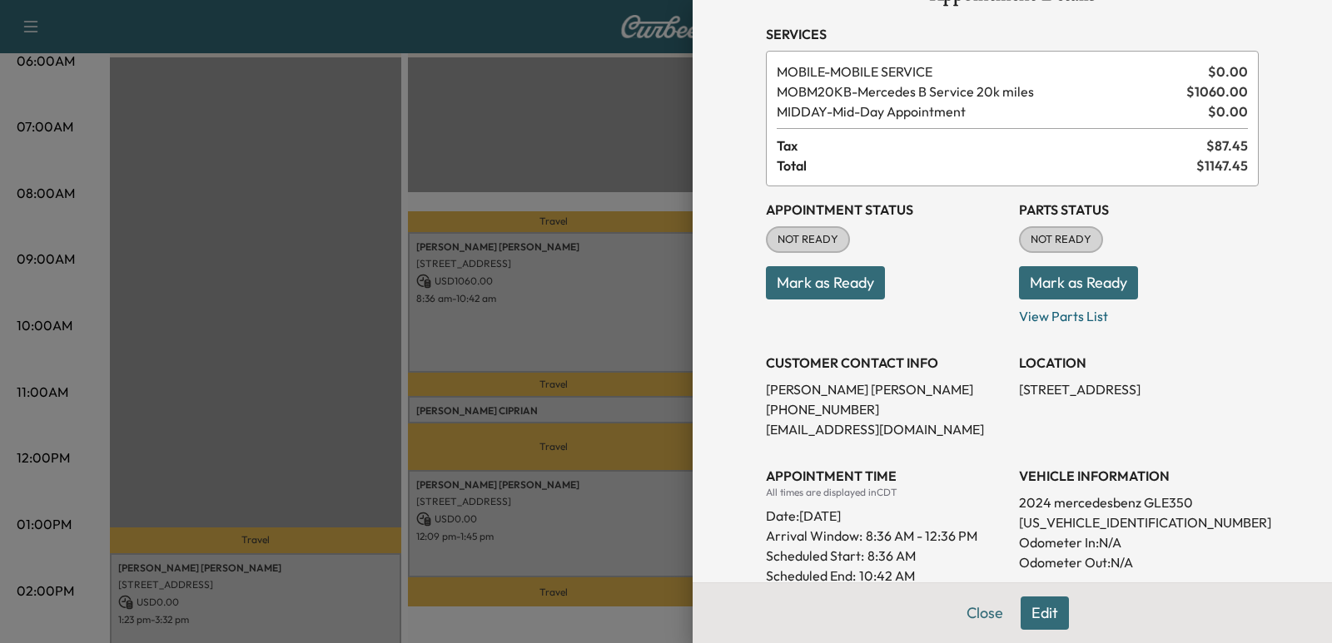
click at [527, 213] on div at bounding box center [666, 321] width 1332 height 643
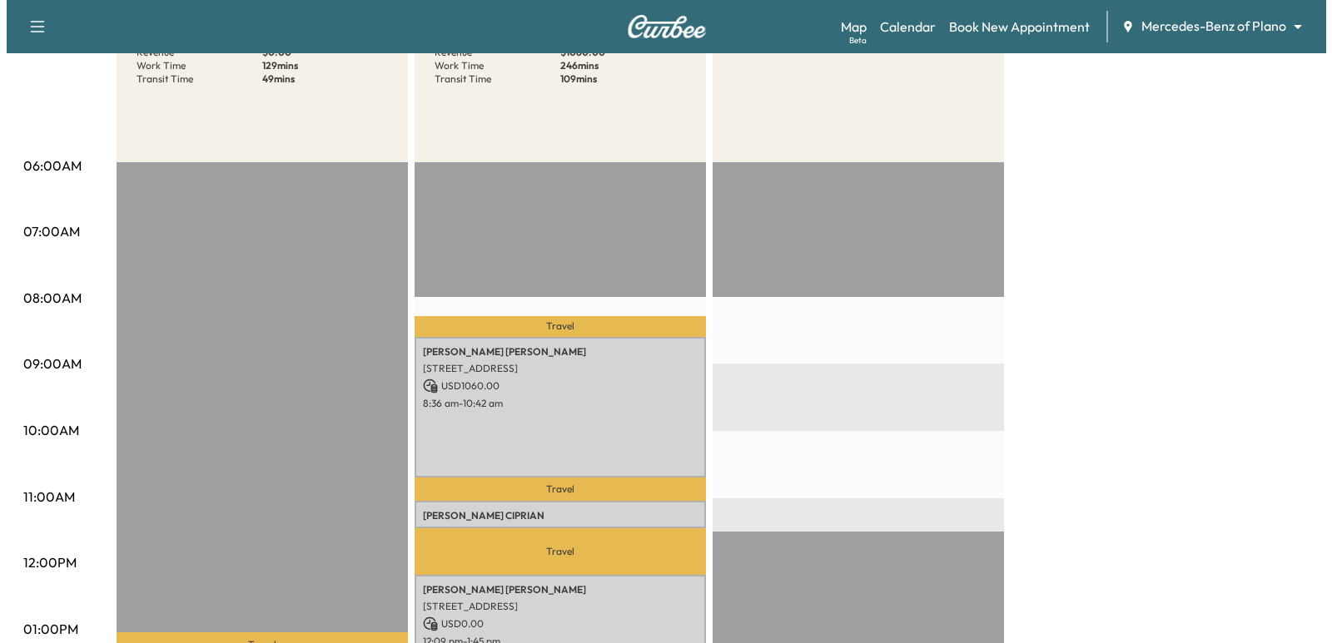
scroll to position [250, 0]
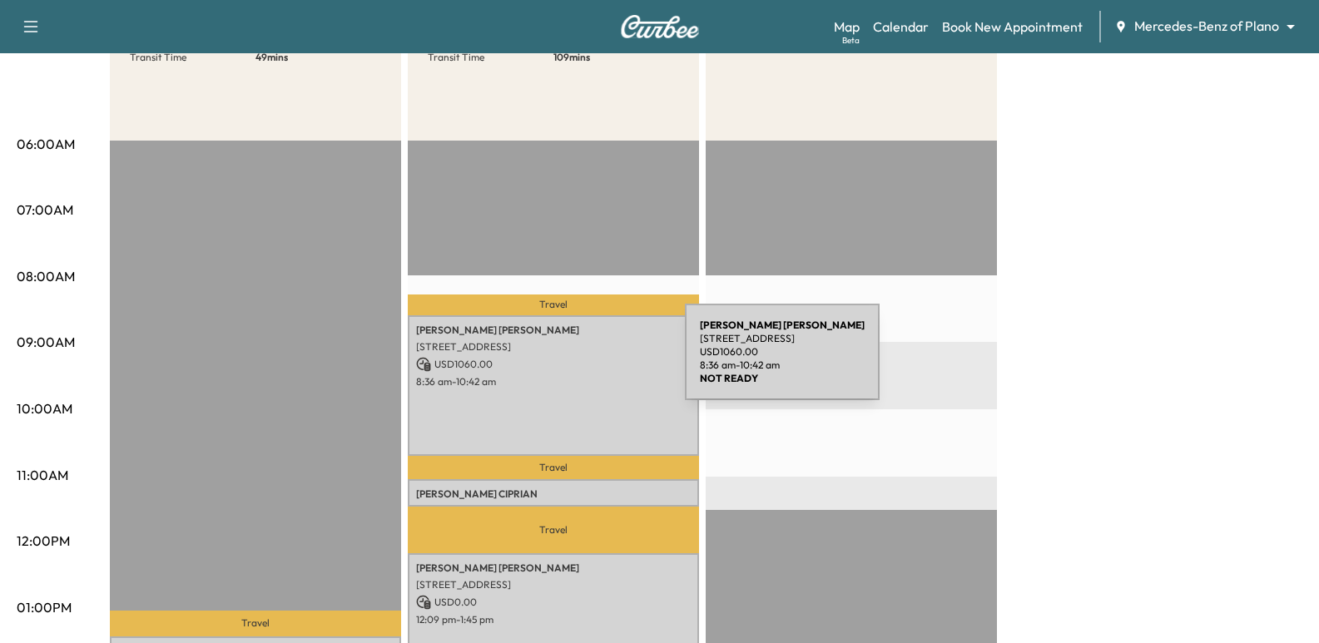
click at [560, 362] on p "USD 1060.00" at bounding box center [553, 364] width 275 height 15
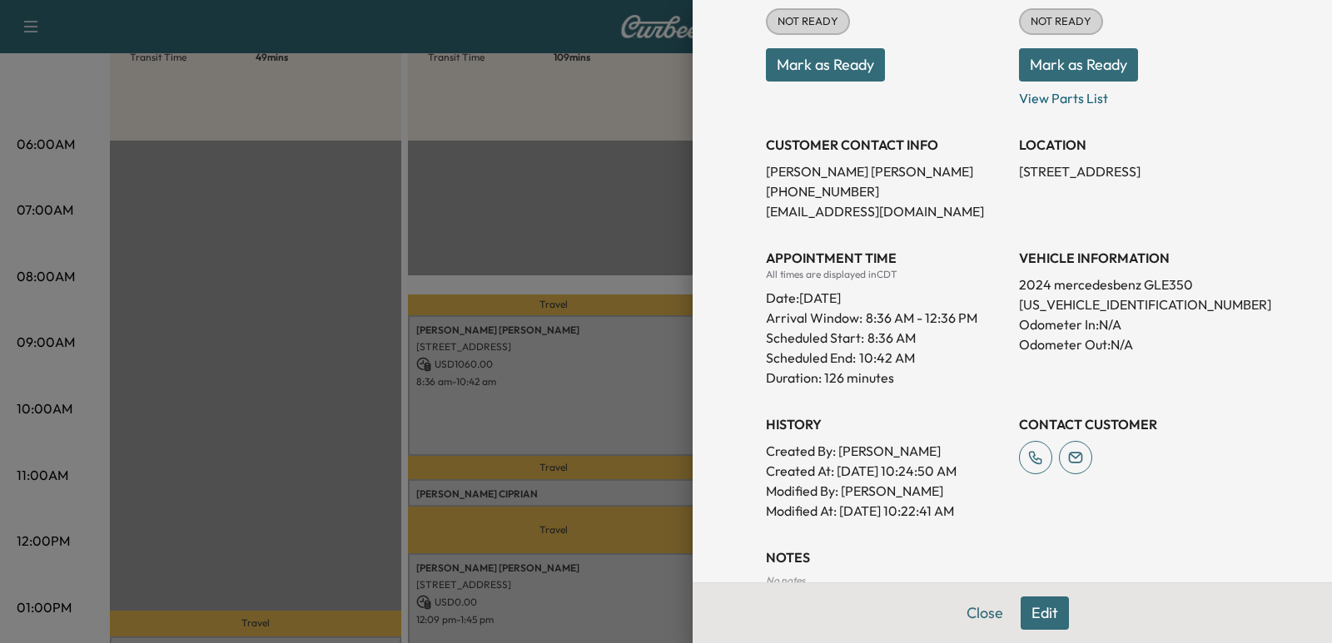
scroll to position [333, 0]
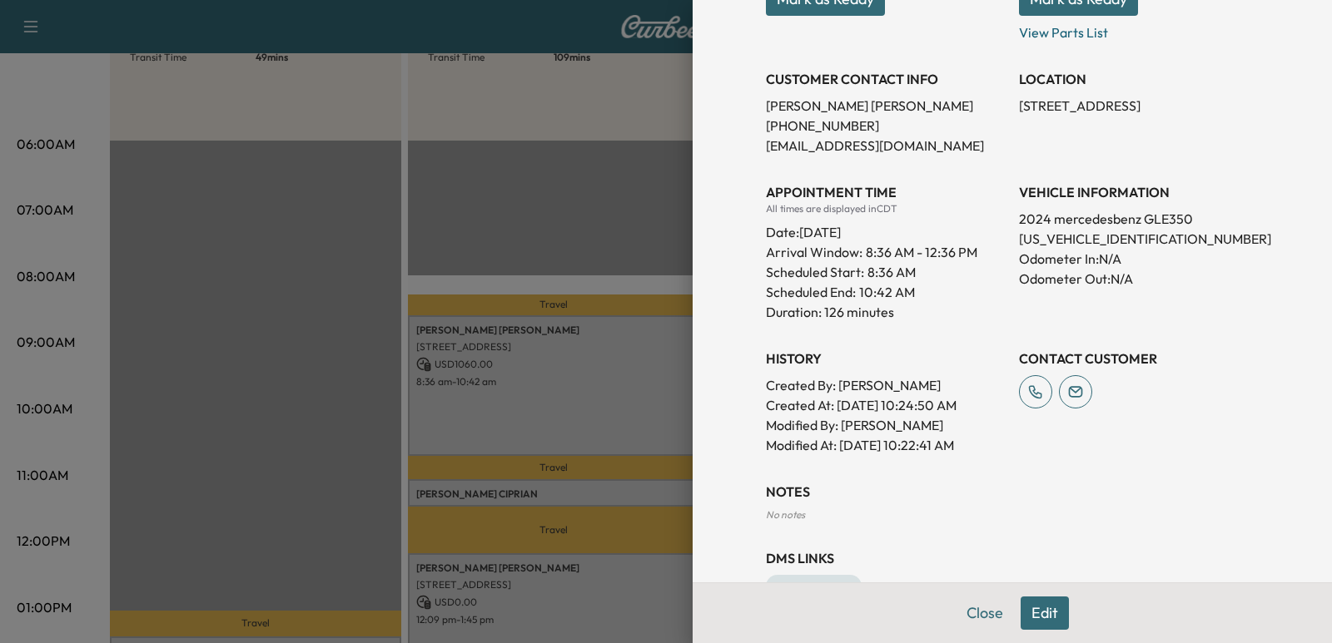
click at [931, 298] on div "Scheduled End: 10:42 AM" at bounding box center [886, 292] width 240 height 20
click at [931, 284] on div "Scheduled End: 10:42 AM" at bounding box center [886, 292] width 240 height 20
click at [931, 282] on div "Scheduled End: 10:42 AM" at bounding box center [886, 292] width 240 height 20
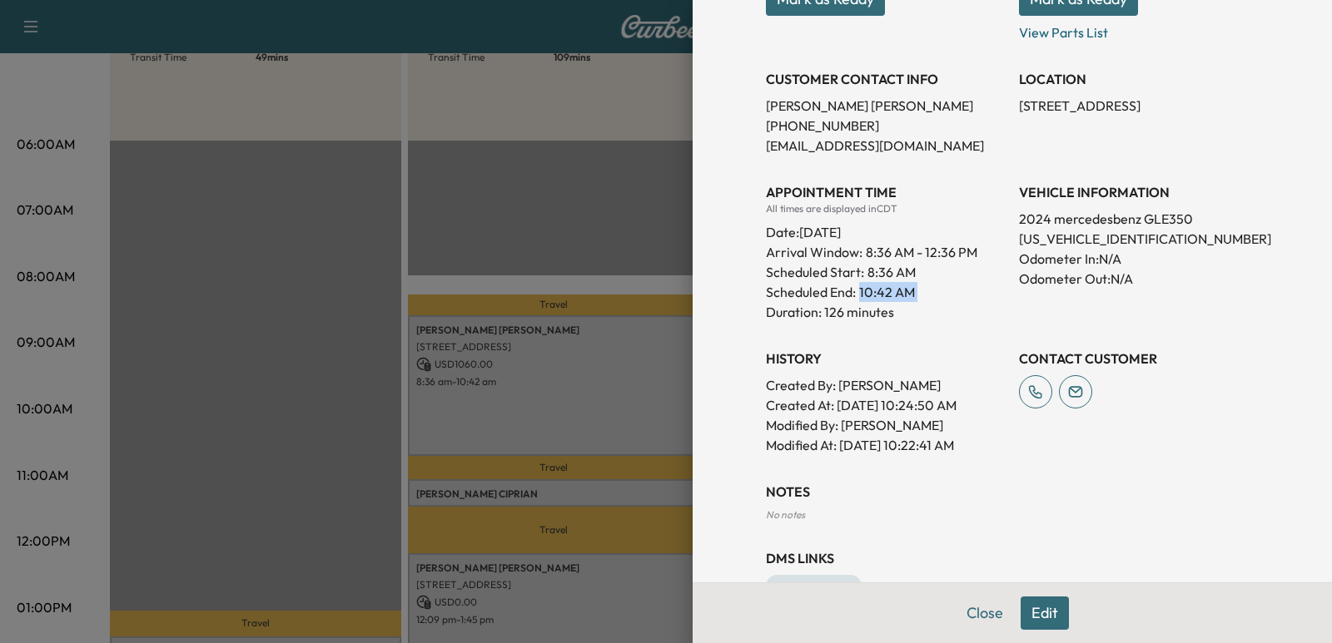
click at [931, 282] on div "Scheduled End: 10:42 AM" at bounding box center [886, 292] width 240 height 20
click at [926, 280] on div "Scheduled Start: 8:36 AM" at bounding box center [886, 272] width 240 height 20
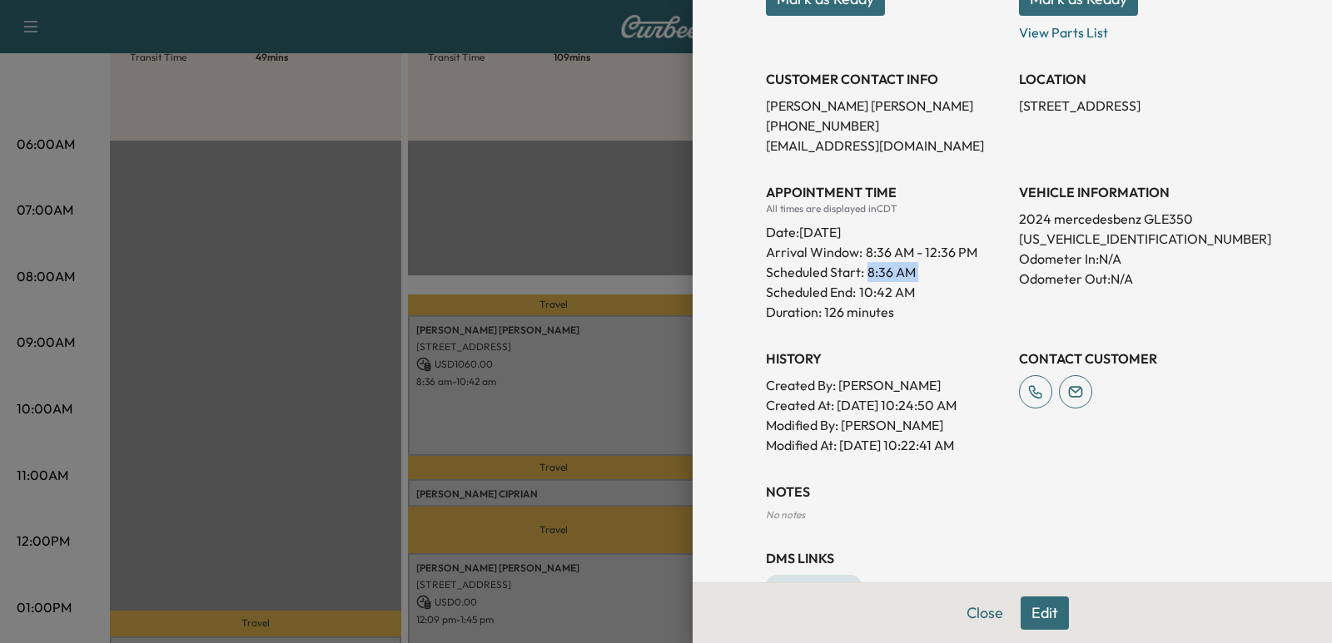
click at [926, 280] on div "Scheduled Start: 8:36 AM" at bounding box center [886, 272] width 240 height 20
drag, startPoint x: 926, startPoint y: 280, endPoint x: 918, endPoint y: 286, distance: 10.2
click at [921, 280] on div "Scheduled Start: 8:36 AM" at bounding box center [886, 272] width 240 height 20
click at [918, 286] on div "Scheduled End: 10:42 AM" at bounding box center [886, 292] width 240 height 20
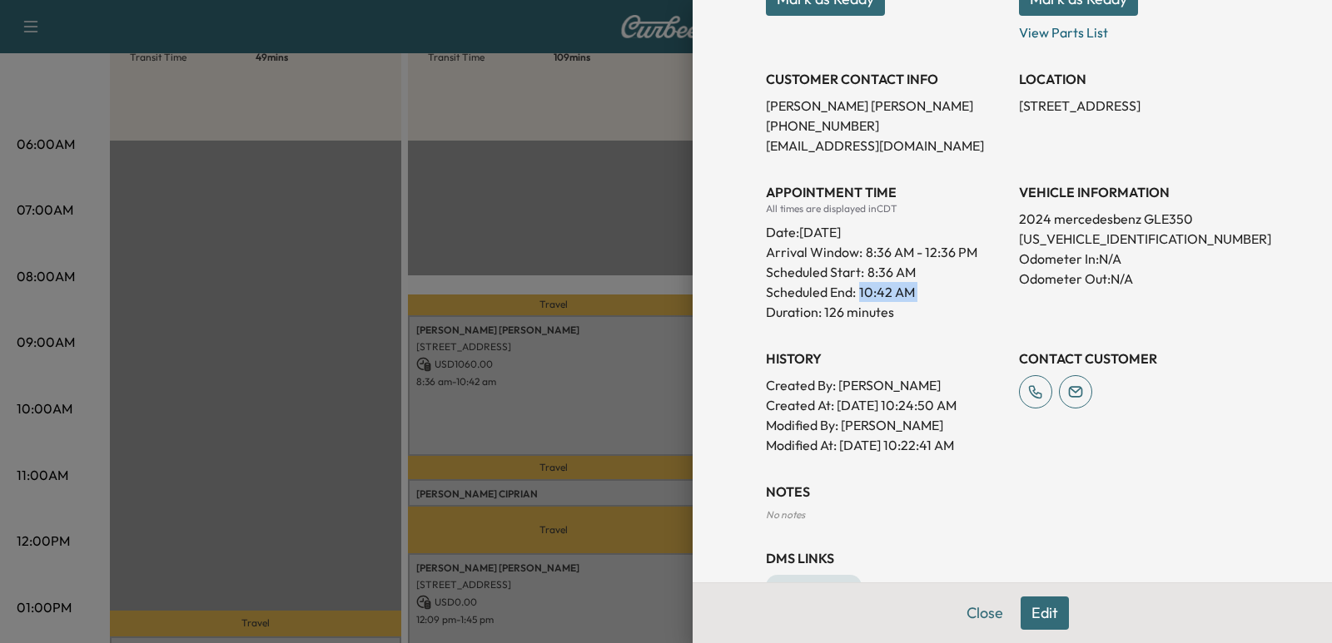
click at [918, 286] on div "Scheduled End: 10:42 AM" at bounding box center [886, 292] width 240 height 20
click at [915, 276] on div "Scheduled Start: 8:36 AM" at bounding box center [886, 272] width 240 height 20
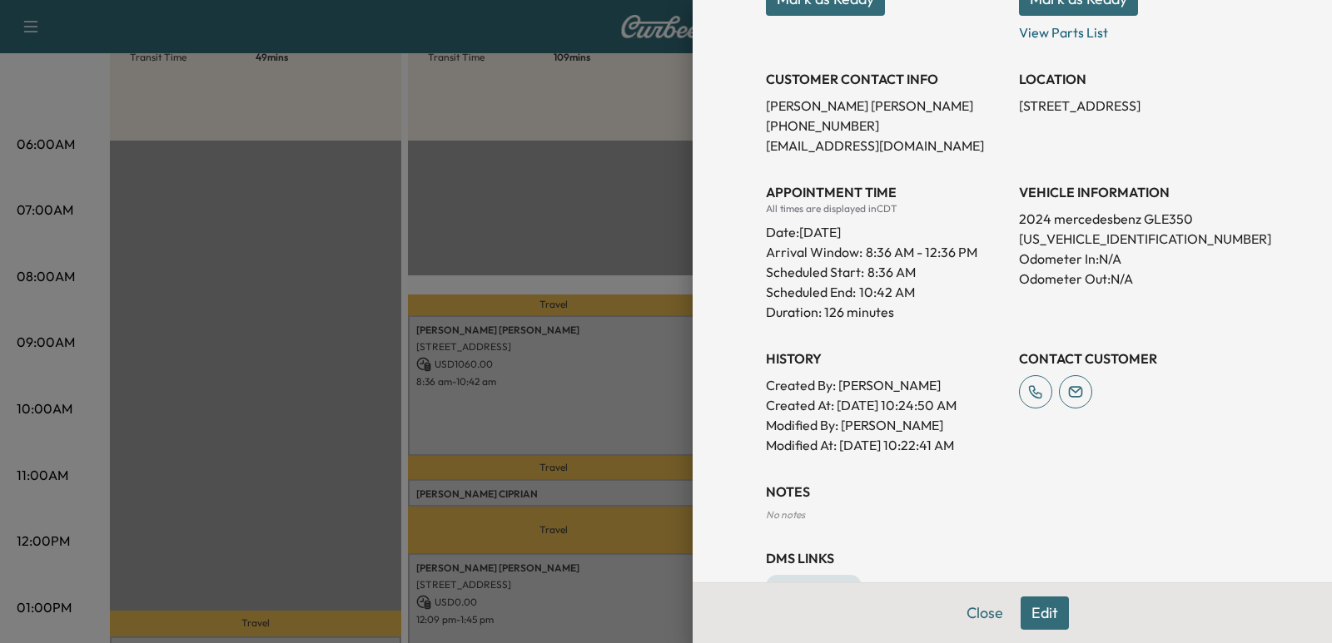
click at [915, 276] on div "Scheduled Start: 8:36 AM" at bounding box center [886, 272] width 240 height 20
click at [926, 325] on div "Appointment Status NOT READY Mark as Ready Parts Status NOT READY Mark as Ready…" at bounding box center [1012, 179] width 493 height 553
click at [914, 286] on div "Scheduled End: 10:42 AM" at bounding box center [886, 292] width 240 height 20
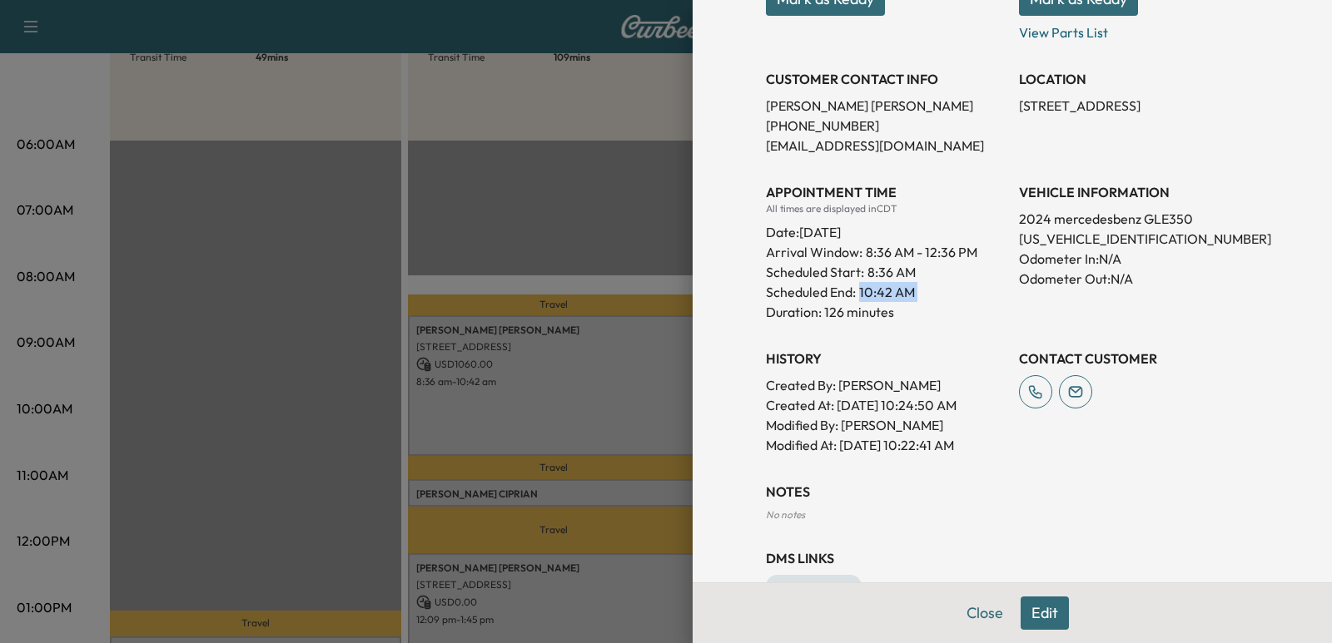
click at [912, 286] on div "Scheduled End: 10:42 AM" at bounding box center [886, 292] width 240 height 20
click at [928, 272] on div "Scheduled Start: 8:36 AM" at bounding box center [886, 272] width 240 height 20
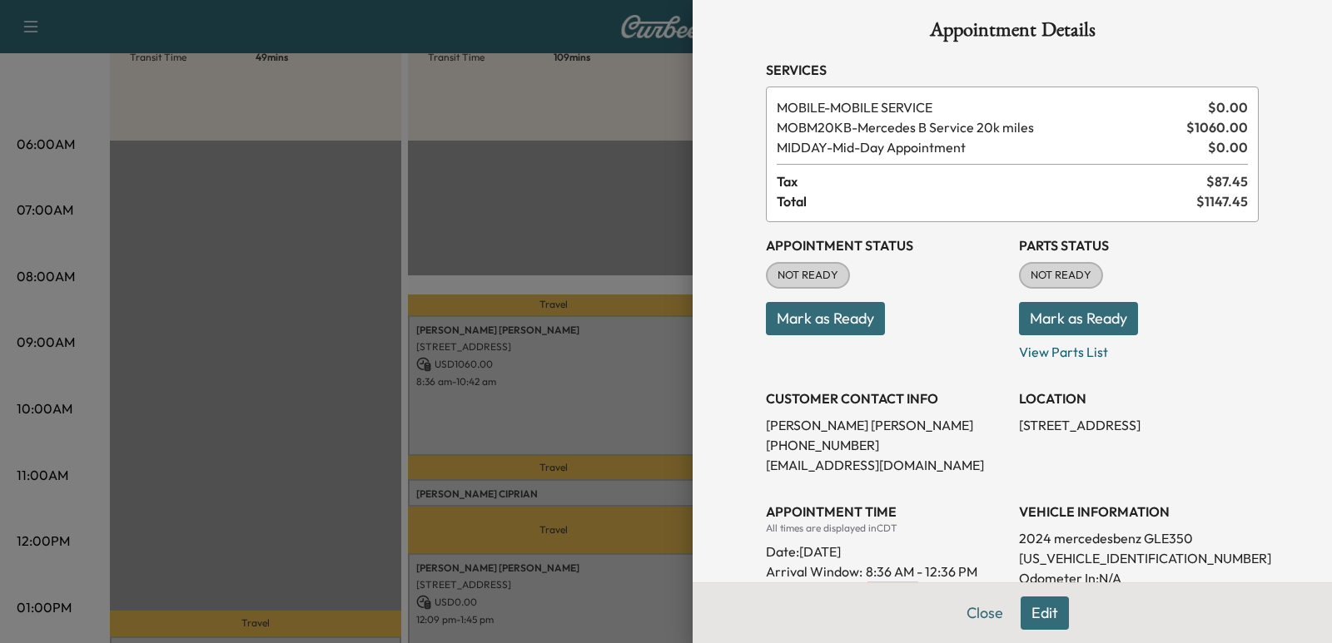
scroll to position [0, 0]
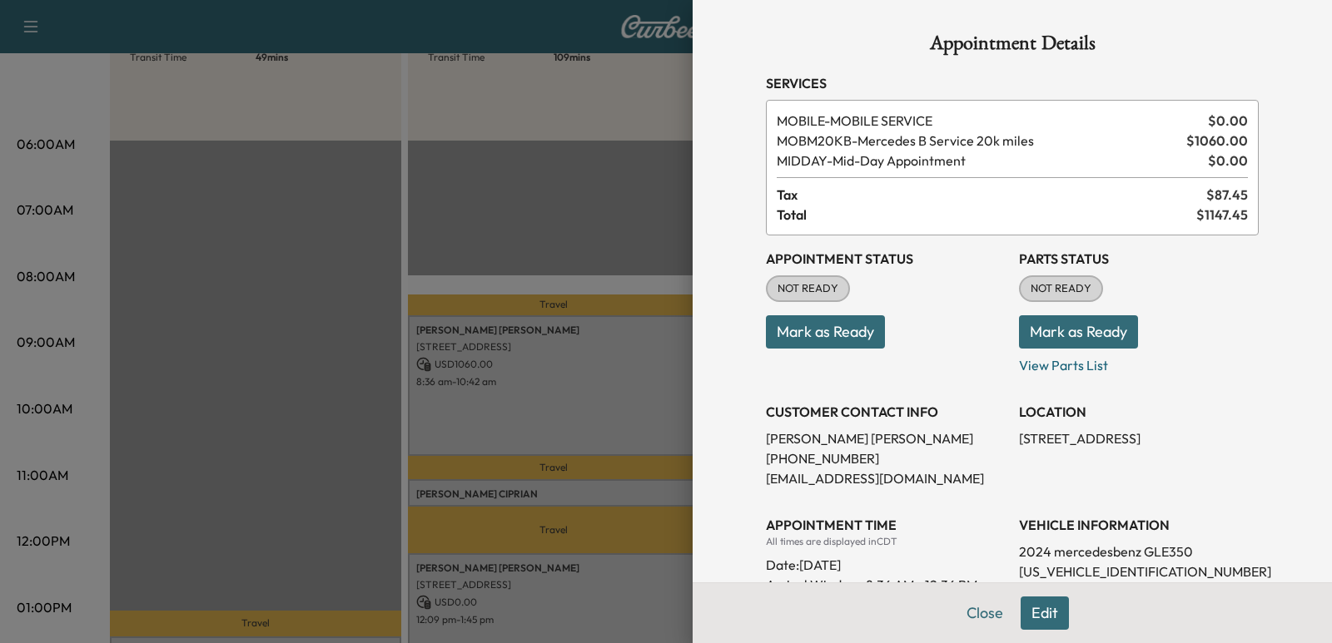
click at [855, 151] on span "MIDDAY - Mid-Day Appointment" at bounding box center [989, 161] width 425 height 20
click at [871, 193] on span "Tax" at bounding box center [992, 195] width 430 height 20
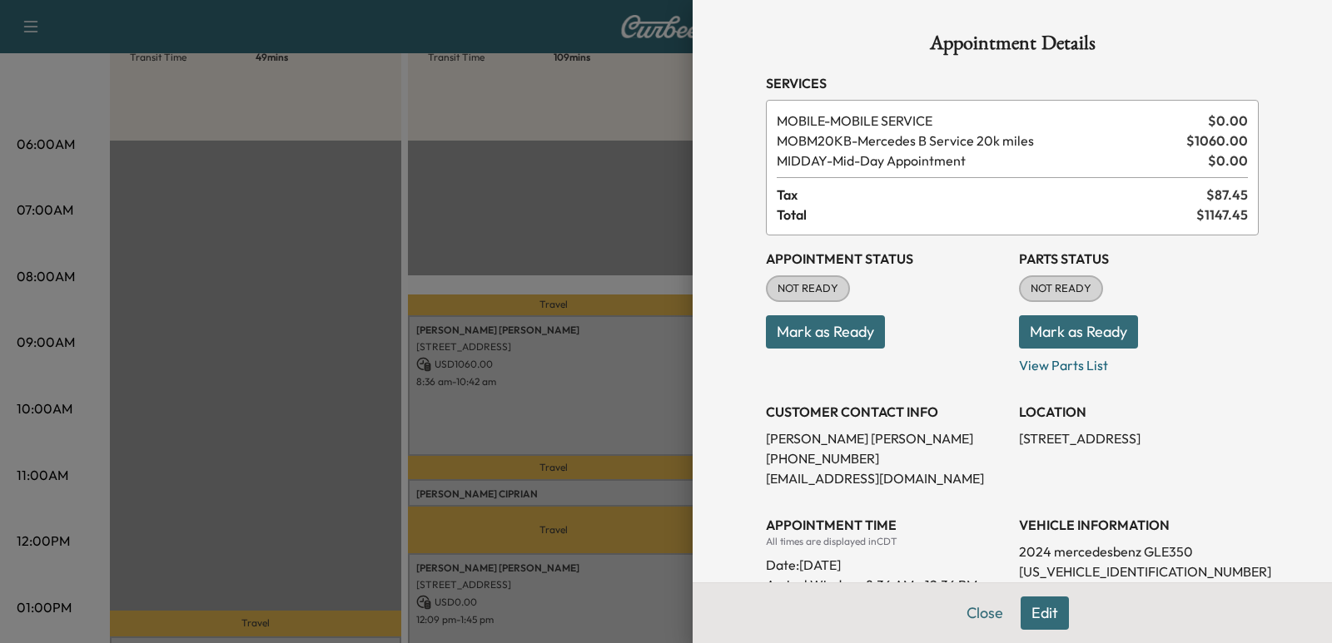
click at [871, 193] on span "Tax" at bounding box center [992, 195] width 430 height 20
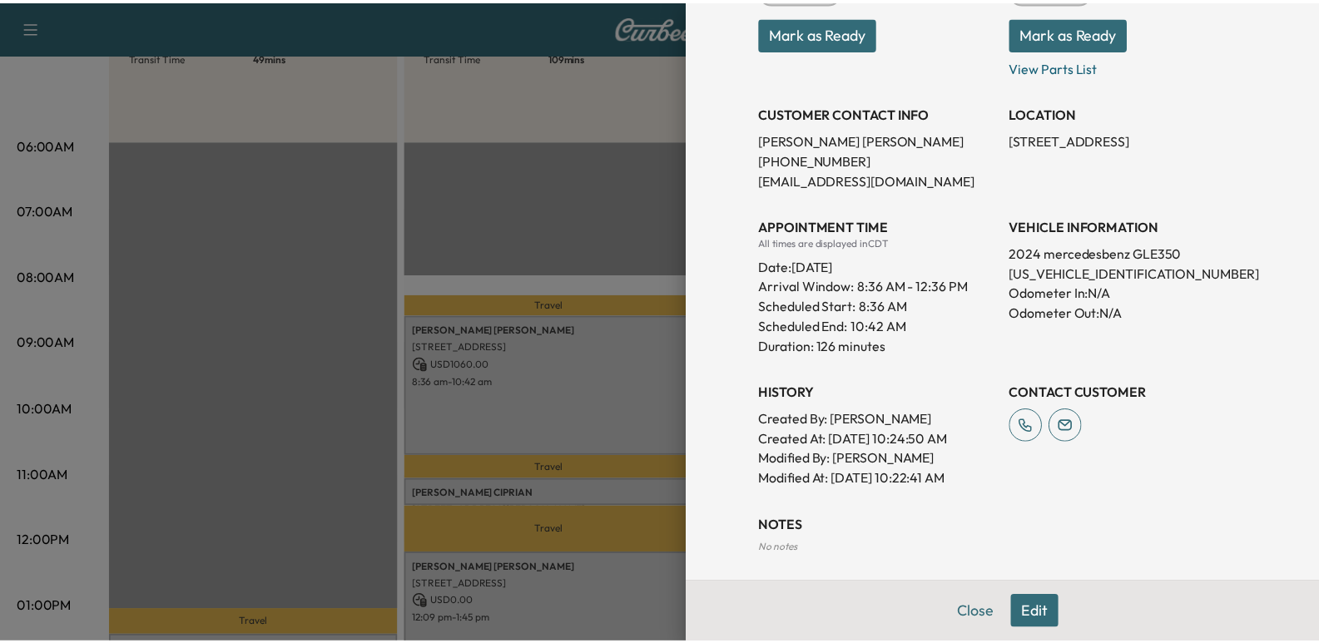
scroll to position [382, 0]
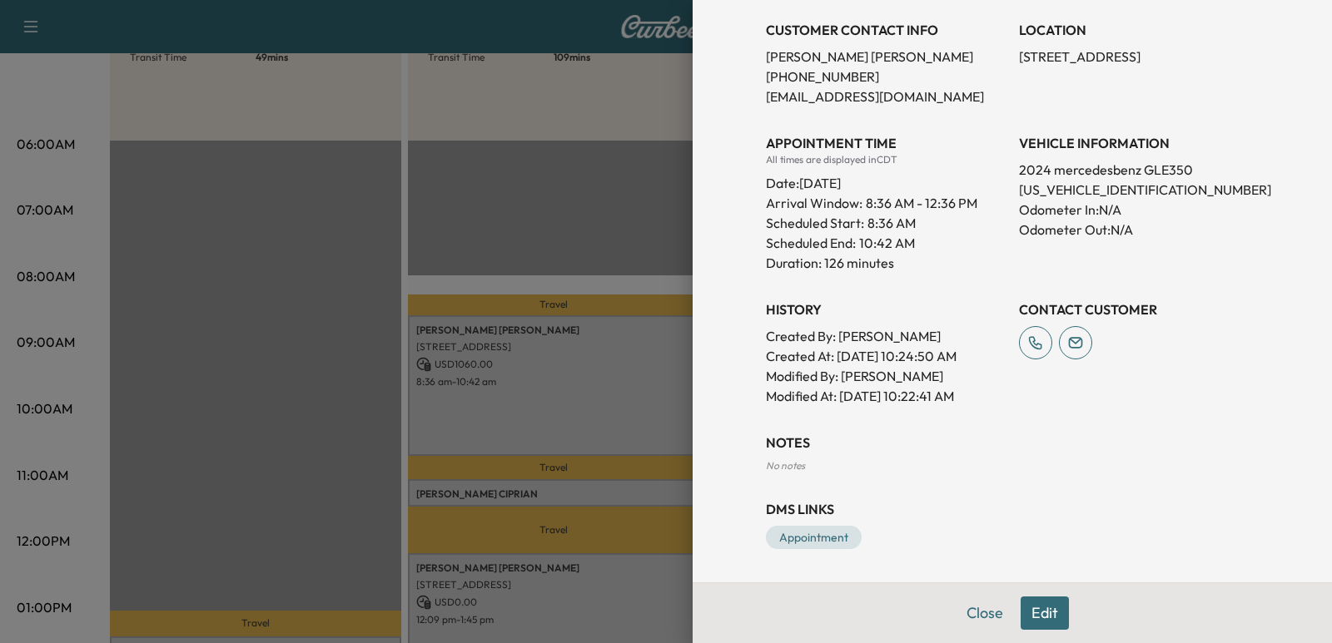
click at [430, 118] on div at bounding box center [666, 321] width 1332 height 643
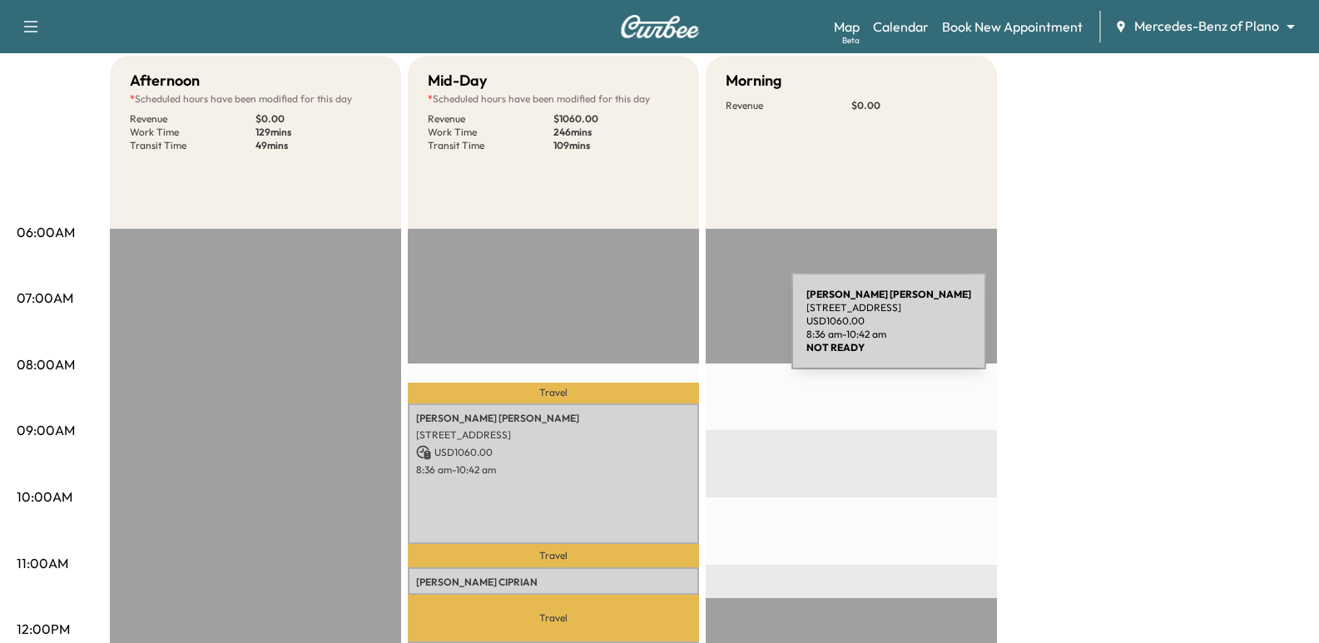
scroll to position [0, 0]
